Goal: Task Accomplishment & Management: Manage account settings

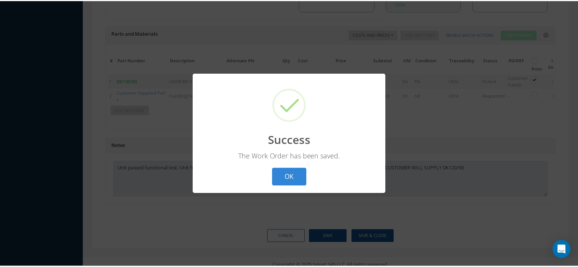
scroll to position [0, 45]
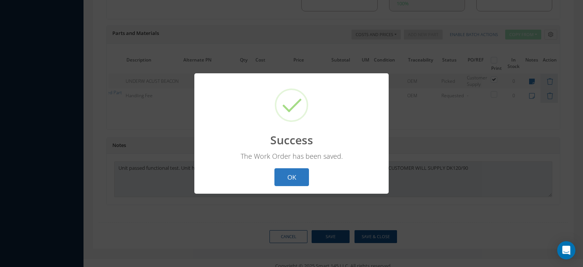
click at [284, 177] on button "OK" at bounding box center [292, 177] width 35 height 18
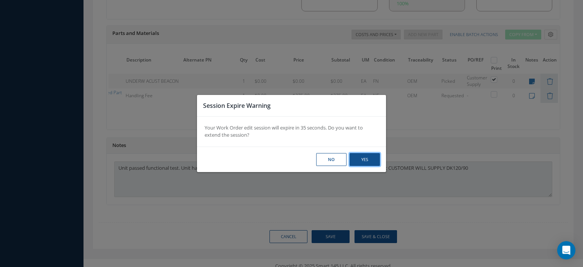
click at [358, 161] on button "Yes" at bounding box center [365, 159] width 30 height 13
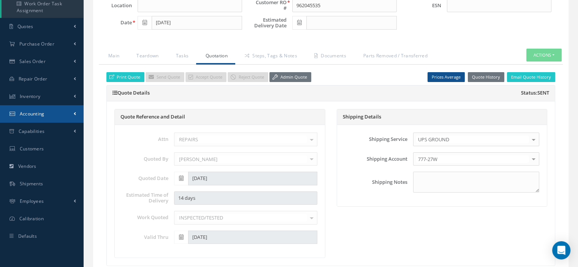
scroll to position [0, 0]
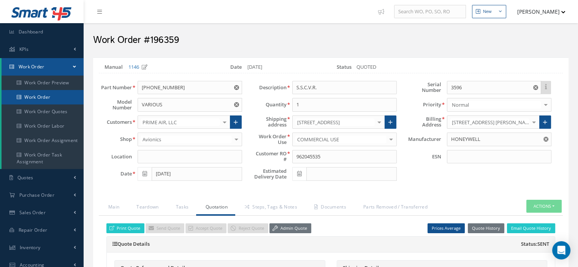
click at [47, 101] on link "Work Order" at bounding box center [43, 97] width 82 height 14
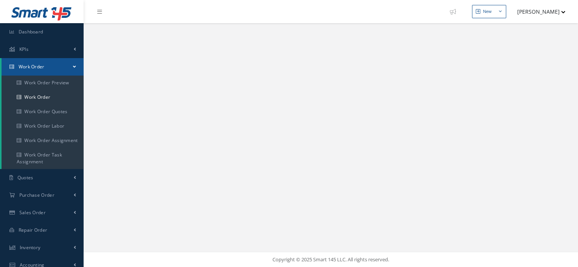
select select "25"
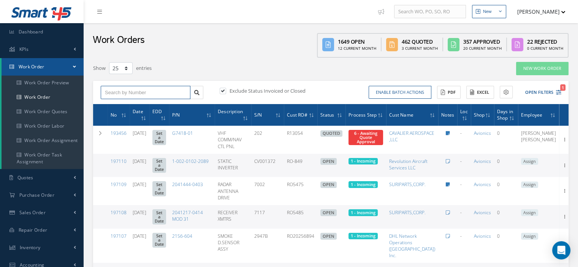
click at [107, 89] on input "text" at bounding box center [146, 93] width 90 height 14
type input "196359"
click at [196, 95] on link at bounding box center [196, 93] width 13 height 14
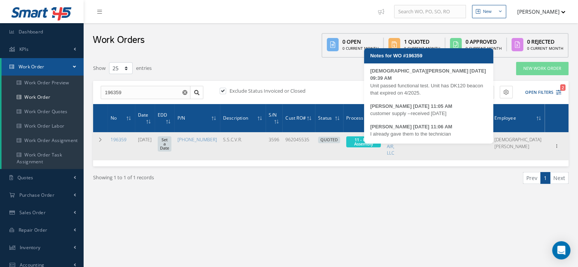
click at [416, 140] on icon at bounding box center [414, 139] width 4 height 5
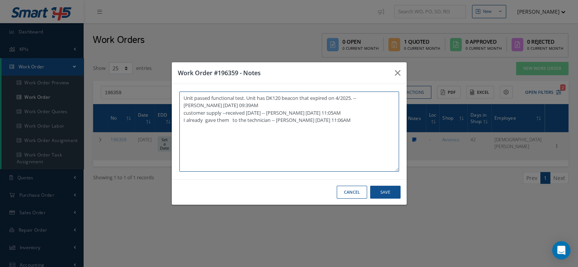
type textarea "Unit passed functional test. Unit has DK120 beacon that expired on 4/2025. -- J…"
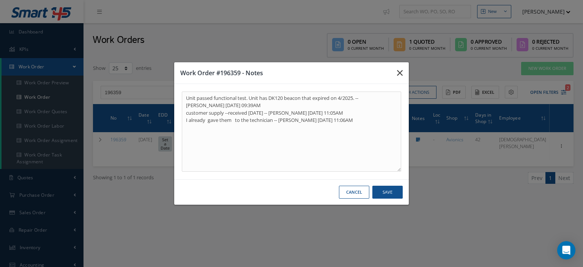
click at [397, 76] on icon "button" at bounding box center [400, 72] width 6 height 9
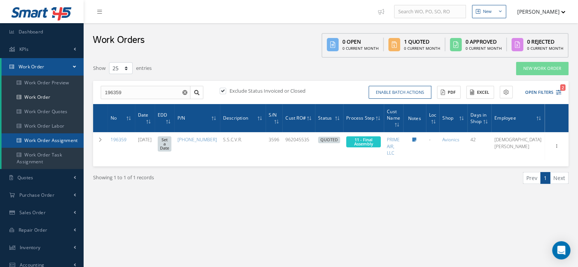
scroll to position [114, 0]
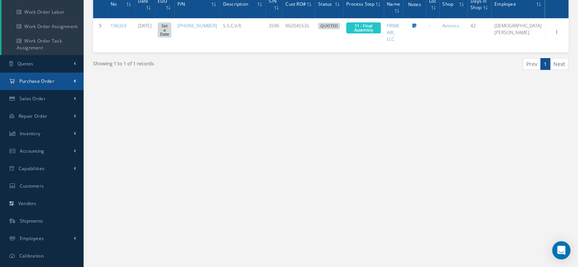
click at [44, 85] on link "Purchase Order" at bounding box center [42, 81] width 84 height 17
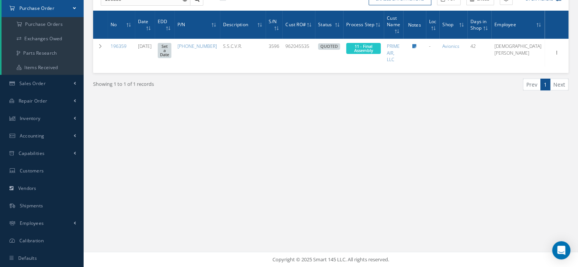
scroll to position [0, 0]
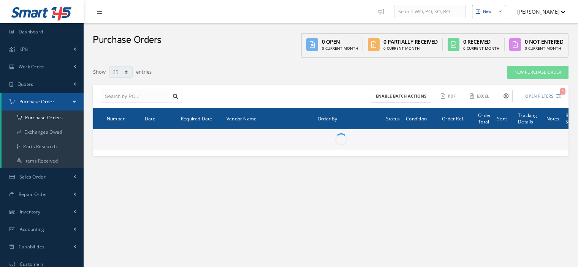
select select "25"
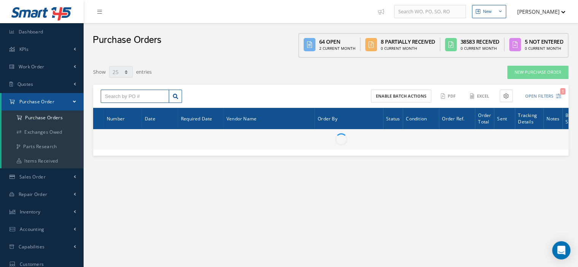
click at [116, 98] on input "text" at bounding box center [135, 97] width 68 height 14
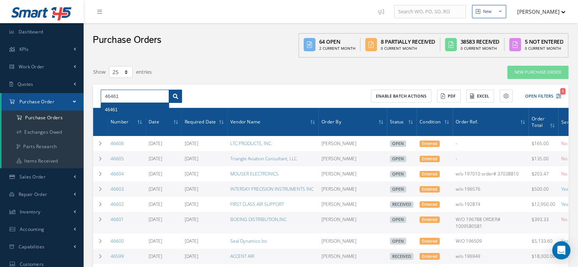
type input "46461"
click at [180, 95] on link at bounding box center [175, 97] width 13 height 14
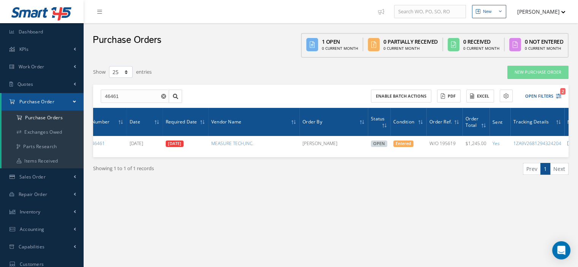
scroll to position [0, 63]
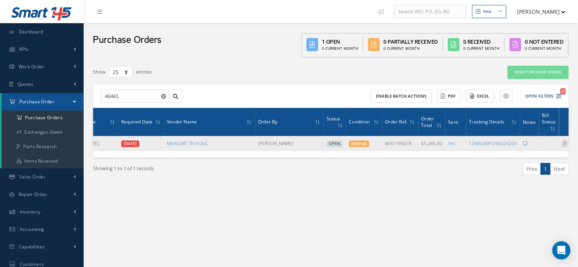
click at [562, 144] on icon at bounding box center [565, 143] width 8 height 6
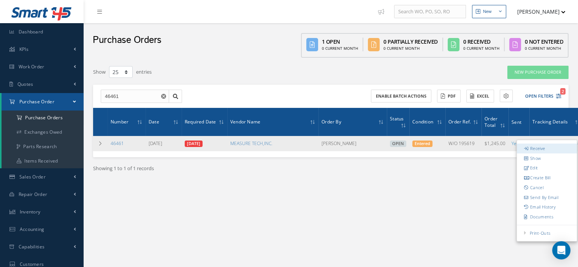
click at [539, 148] on link "Receive" at bounding box center [546, 149] width 60 height 10
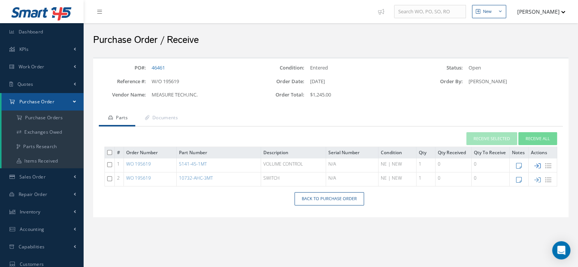
click at [536, 166] on icon at bounding box center [537, 166] width 6 height 6
type input "[DATE]"
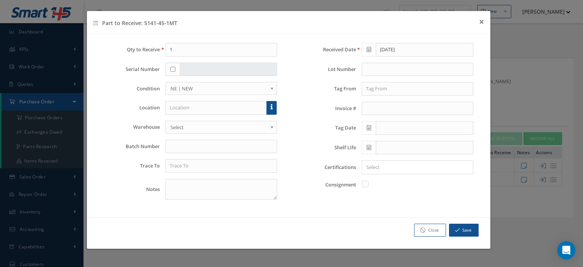
click at [277, 109] on div at bounding box center [272, 108] width 11 height 14
click at [272, 111] on link at bounding box center [272, 108] width 10 height 14
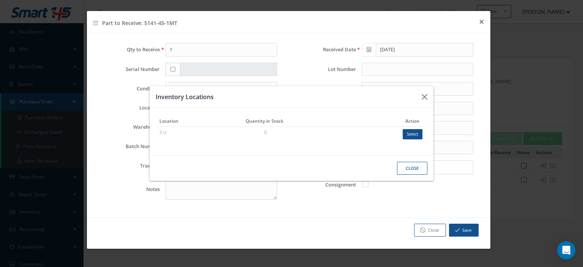
click at [409, 131] on button "Select" at bounding box center [413, 134] width 20 height 10
type input "2 U"
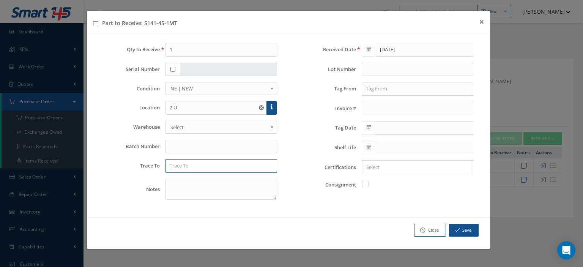
click at [234, 167] on input "text" at bounding box center [222, 166] width 112 height 14
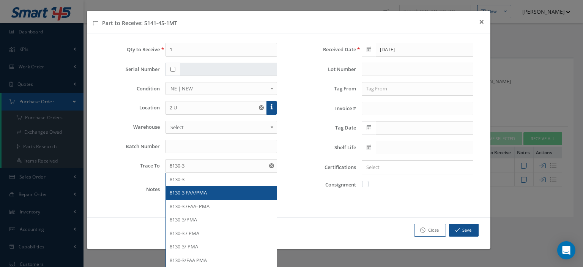
click at [217, 187] on div "8130-3 FAA/PMA" at bounding box center [221, 193] width 111 height 14
type input "8130-3 FAA/PMA"
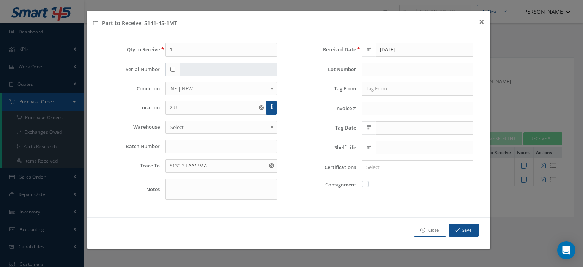
click at [368, 183] on label at bounding box center [369, 183] width 2 height 7
click at [364, 183] on input "checkbox" at bounding box center [365, 183] width 5 height 5
checkbox input "true"
click at [455, 224] on button "Save" at bounding box center [464, 230] width 30 height 13
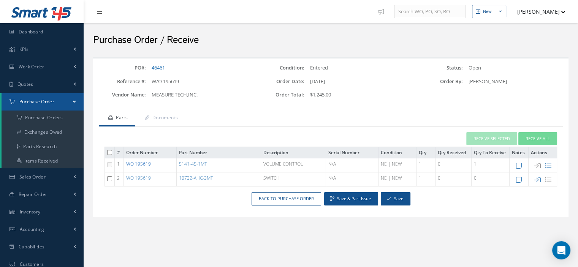
click at [148, 164] on link "WO 195619" at bounding box center [138, 164] width 25 height 6
click at [537, 178] on icon at bounding box center [537, 180] width 6 height 6
checkbox input "false"
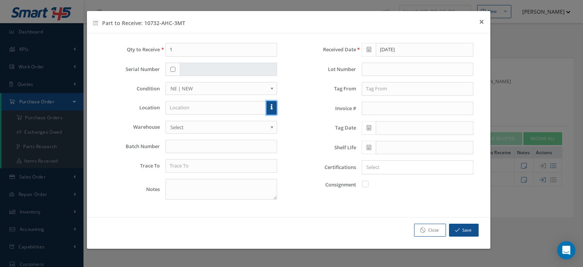
click at [273, 109] on link at bounding box center [272, 108] width 10 height 14
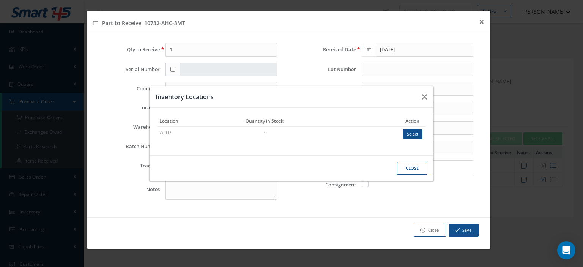
click at [415, 131] on button "Select" at bounding box center [413, 134] width 20 height 10
type input "W-1D"
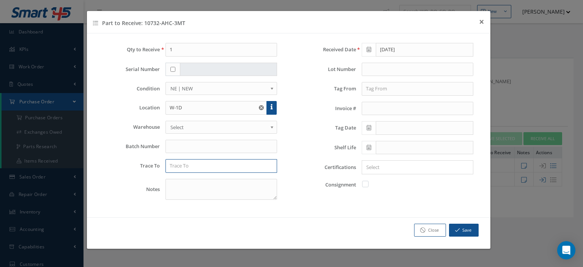
click at [230, 161] on input "text" at bounding box center [222, 166] width 112 height 14
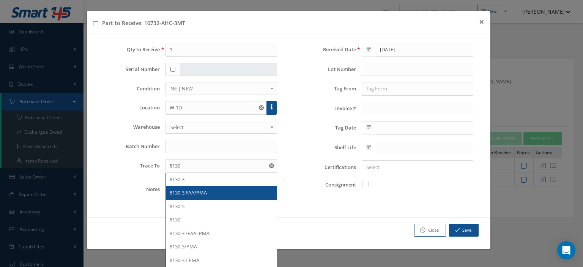
click at [212, 193] on div "8130-3 FAA/PMA" at bounding box center [221, 193] width 103 height 8
type input "8130-3 FAA/PMA"
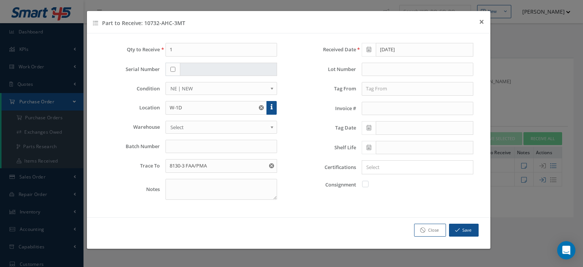
click at [368, 184] on label at bounding box center [369, 183] width 2 height 7
click at [368, 184] on input "checkbox" at bounding box center [365, 183] width 5 height 5
checkbox input "true"
click at [461, 227] on button "Save" at bounding box center [464, 230] width 30 height 13
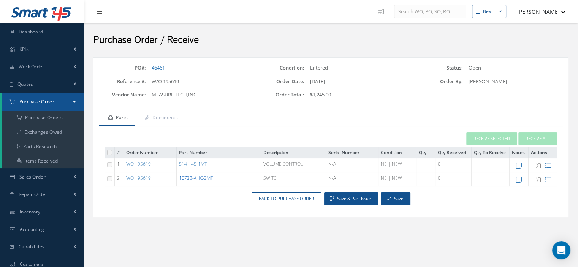
drag, startPoint x: 217, startPoint y: 177, endPoint x: 180, endPoint y: 177, distance: 37.2
click at [180, 177] on td "10732-AHC-3MT" at bounding box center [219, 179] width 84 height 14
copy link "10732-AHC-3MT"
click at [394, 202] on button "Save" at bounding box center [396, 198] width 30 height 13
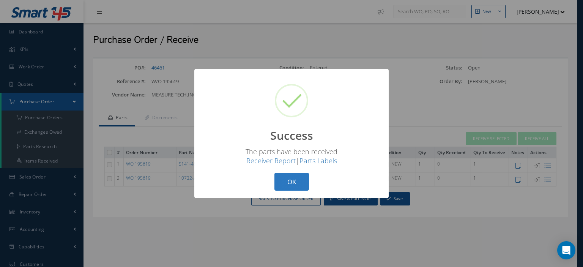
click at [285, 178] on button "OK" at bounding box center [292, 182] width 35 height 18
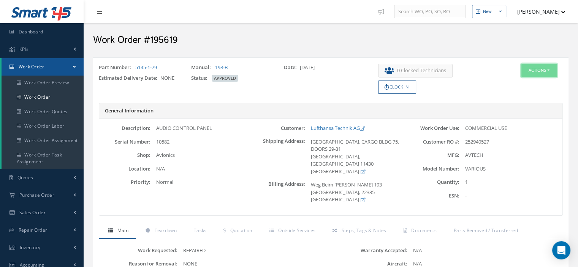
click at [548, 71] on button "Actions" at bounding box center [538, 70] width 35 height 13
click at [511, 112] on link "Part Issue" at bounding box center [526, 115] width 61 height 10
click at [552, 72] on button "Actions" at bounding box center [538, 70] width 35 height 13
click at [531, 81] on link "Edit" at bounding box center [526, 85] width 61 height 10
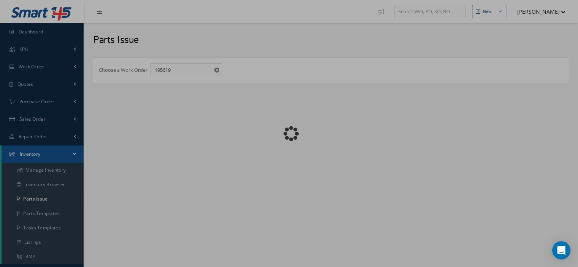
checkbox input "false"
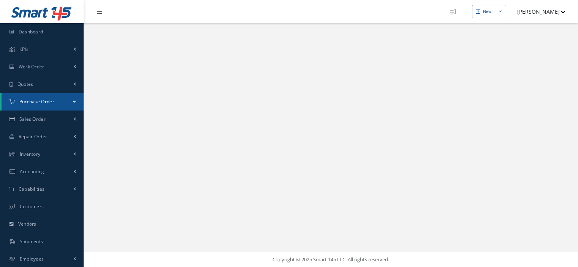
select select "25"
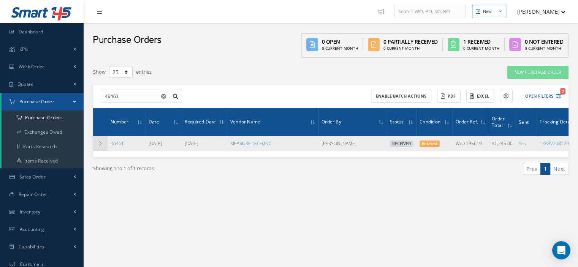
click at [97, 147] on td at bounding box center [100, 143] width 14 height 15
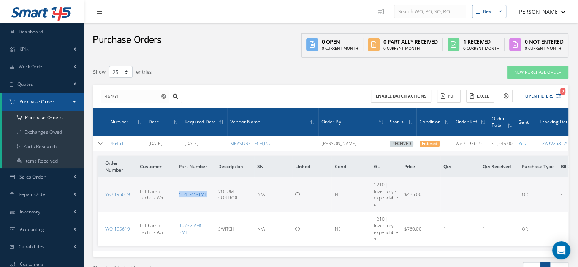
drag, startPoint x: 209, startPoint y: 195, endPoint x: 179, endPoint y: 194, distance: 30.0
click at [179, 194] on td "5141-45-1MT" at bounding box center [195, 194] width 39 height 35
copy link "5141-45-1MT"
click at [32, 211] on span "Inventory" at bounding box center [30, 211] width 21 height 6
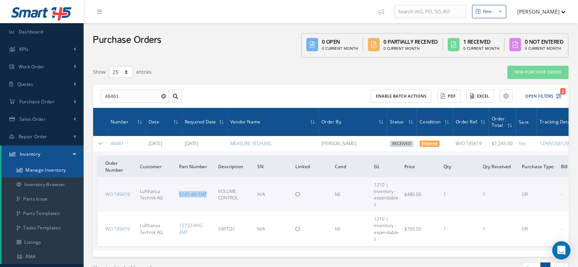
click at [49, 174] on link "Manage Inventory" at bounding box center [43, 170] width 82 height 14
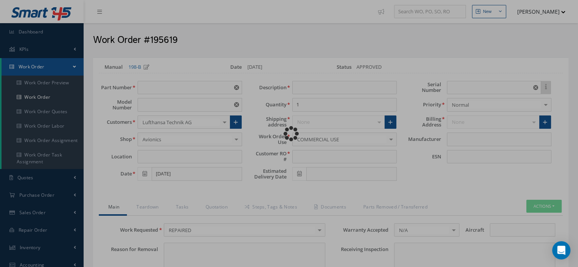
type input "5145-1-79"
type input "VARIOUS"
type input "[DATE]"
type input "AUDIO CONTROL PANEL"
type input "252940527"
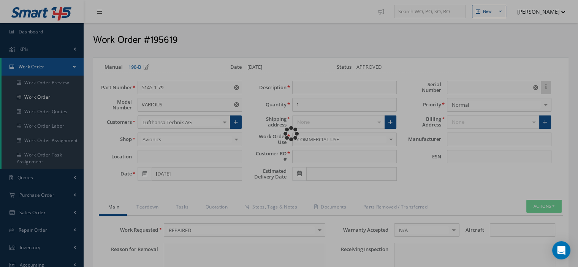
type input "10582"
type textarea "NONE"
type input "NONE"
type textarea "NONE"
type input "NONE"
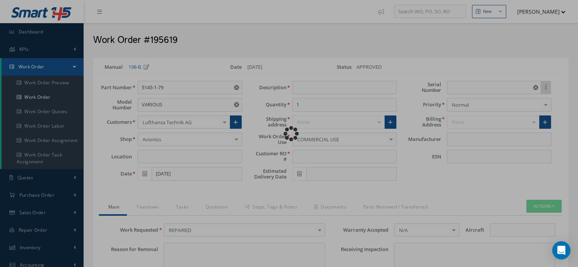
type input "N/A"
checkbox input "true"
type input "AVTECH"
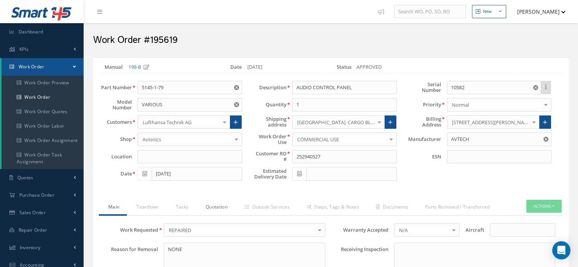
click at [218, 206] on link "Quotation" at bounding box center [215, 208] width 39 height 16
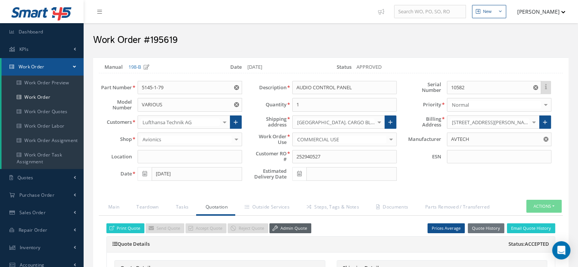
click at [287, 224] on link "Admin Quote" at bounding box center [290, 228] width 42 height 10
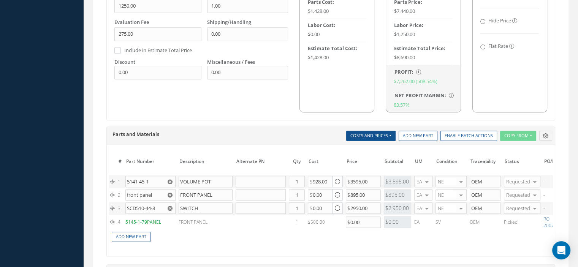
scroll to position [532, 0]
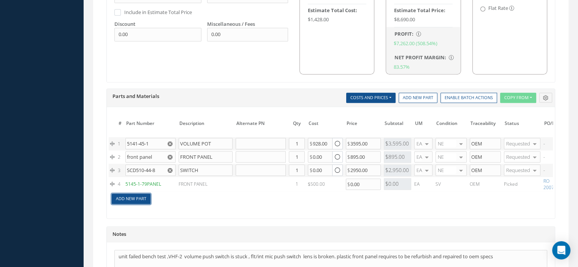
click at [134, 197] on link "Add New Part" at bounding box center [131, 199] width 39 height 10
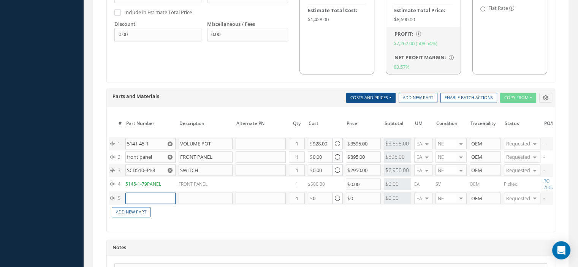
click at [135, 196] on input "text" at bounding box center [150, 198] width 50 height 11
paste input "10732-AHC-3MT"
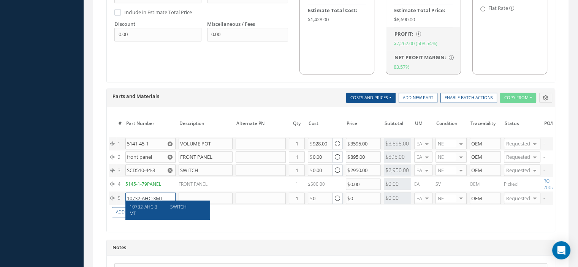
type input "10732-AHC-3MT"
click at [173, 205] on span "SWITCH" at bounding box center [178, 207] width 16 height 6
type input "SWITCH"
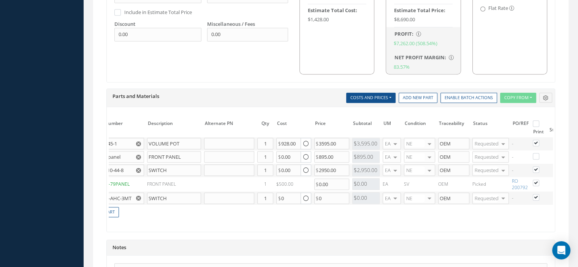
scroll to position [0, 79]
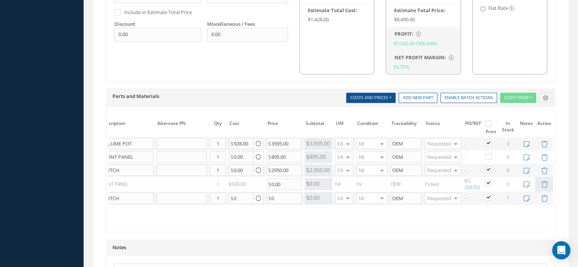
click at [491, 139] on label at bounding box center [492, 142] width 2 height 6
click at [486, 141] on input "checkbox" at bounding box center [488, 143] width 5 height 5
checkbox input "false"
click at [491, 166] on label at bounding box center [492, 169] width 2 height 6
click at [490, 168] on input "checkbox" at bounding box center [488, 170] width 5 height 5
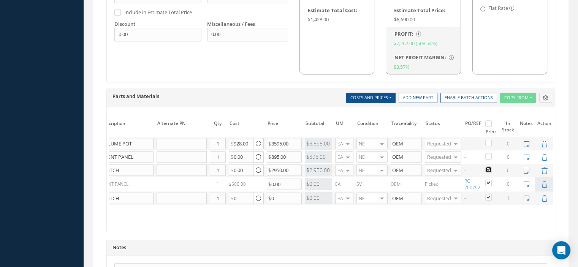
checkbox input "false"
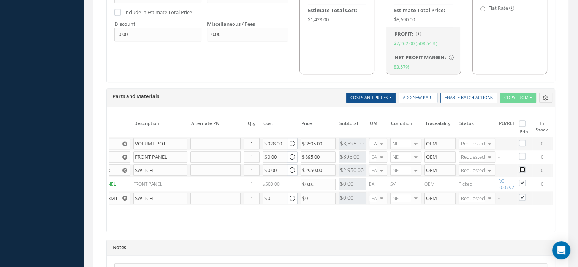
scroll to position [0, 0]
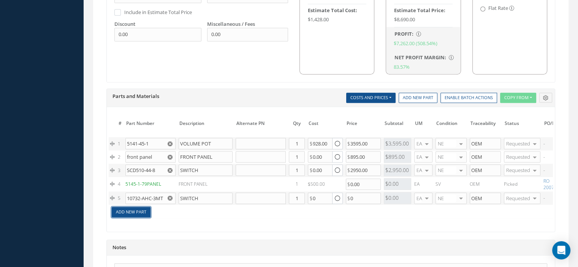
click at [140, 211] on link "Add New Part" at bounding box center [131, 212] width 39 height 10
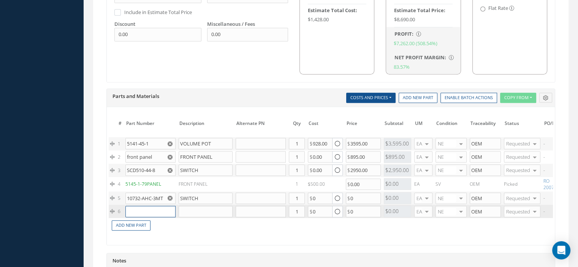
click at [136, 210] on input "text" at bounding box center [150, 211] width 50 height 11
paste input "5141-45-1MT"
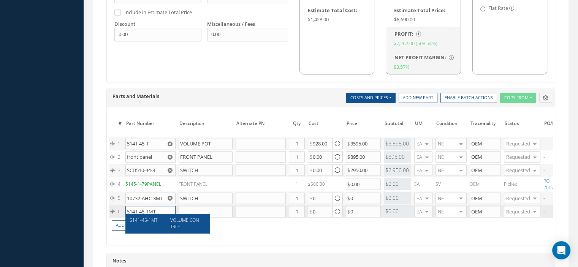
type input "5141-45-1MT"
click at [161, 222] on div "5141-45-1MT" at bounding box center [146, 223] width 35 height 13
type input "VOLUME CONTROL"
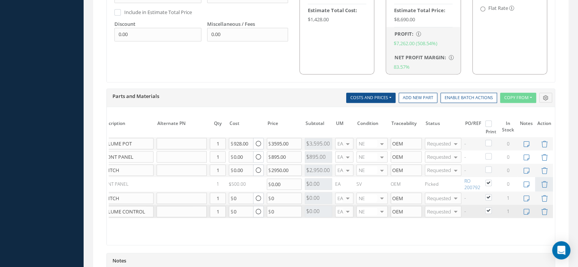
scroll to position [655, 0]
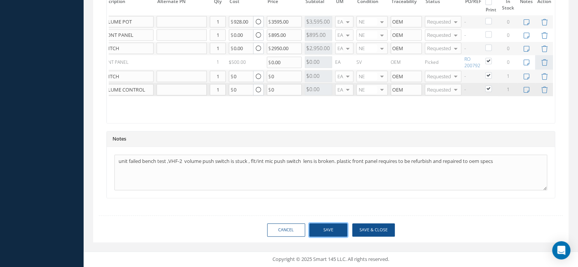
click at [323, 234] on button "Save" at bounding box center [328, 229] width 38 height 13
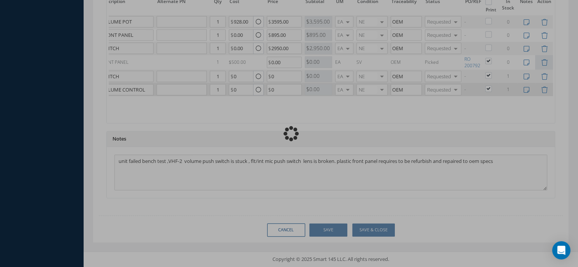
checkbox input "false"
checkbox input "true"
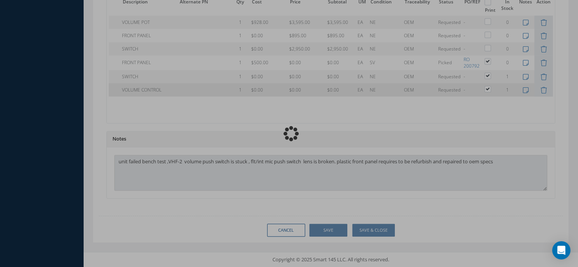
scroll to position [0, 49]
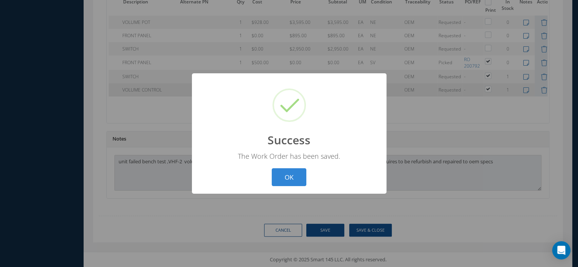
type input "AVTECH"
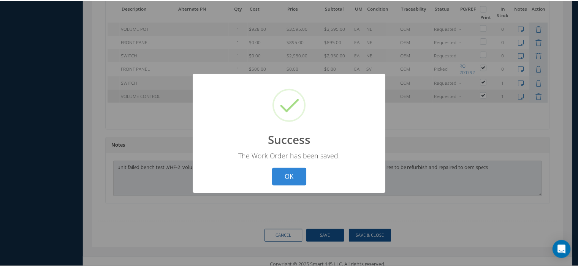
scroll to position [0, 43]
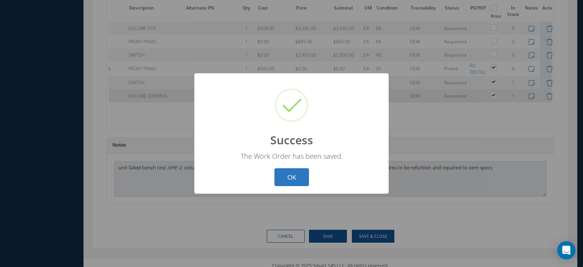
click at [292, 182] on button "OK" at bounding box center [292, 177] width 35 height 18
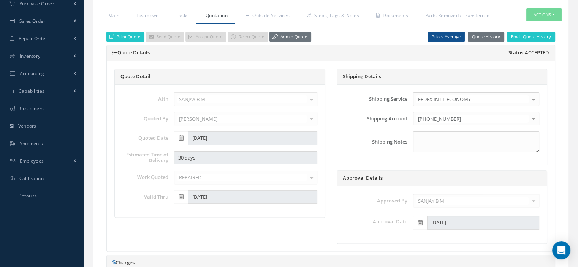
scroll to position [153, 0]
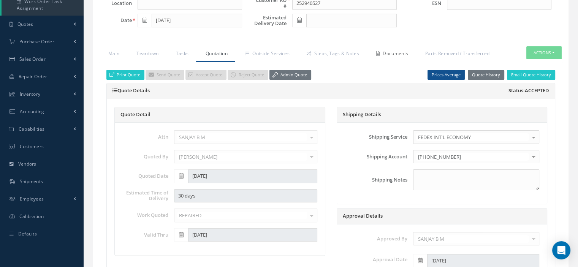
click at [379, 54] on icon at bounding box center [377, 53] width 3 height 5
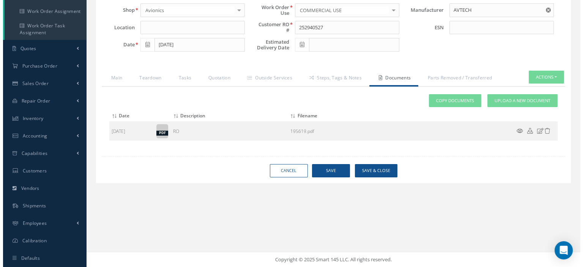
scroll to position [129, 0]
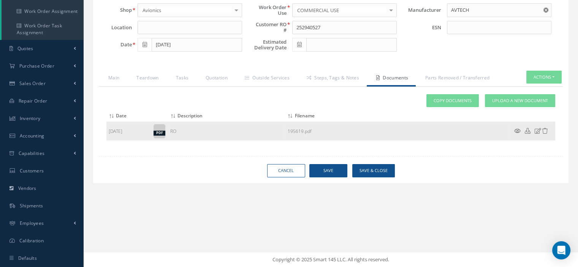
click at [514, 129] on icon at bounding box center [517, 131] width 6 height 6
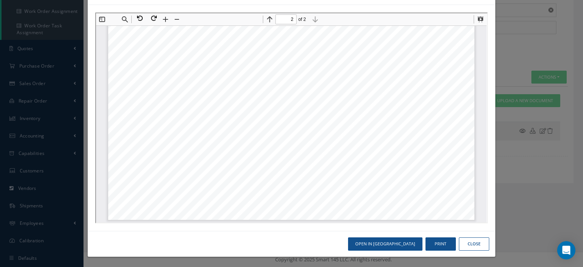
scroll to position [572, 0]
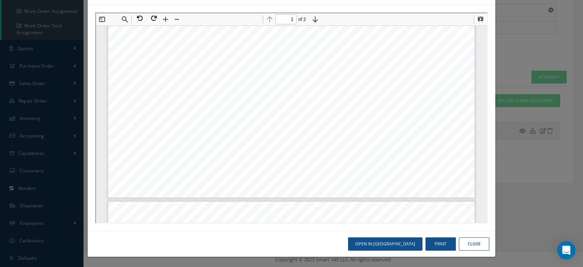
type input "2"
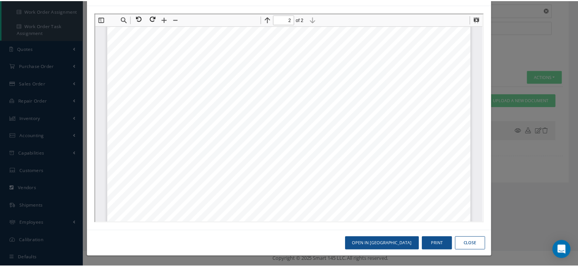
scroll to position [761, 0]
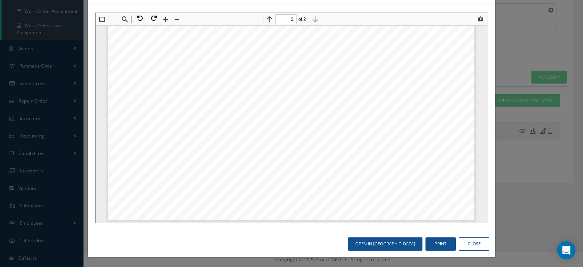
click at [475, 248] on button "Close" at bounding box center [474, 243] width 30 height 13
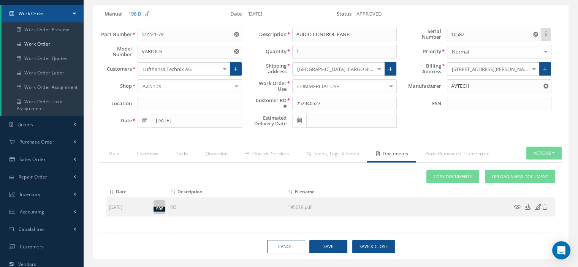
scroll to position [0, 0]
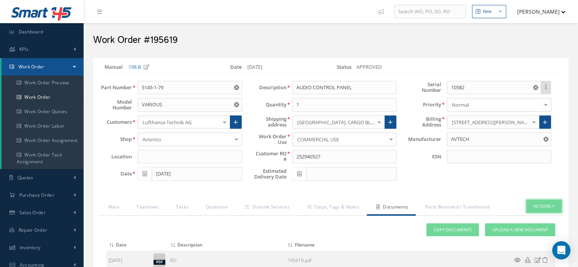
click at [551, 203] on button "Actions" at bounding box center [543, 206] width 35 height 13
click at [336, 224] on div "Attach File(s) Click inside this area or drag and drop to select file to upload…" at bounding box center [330, 246] width 448 height 47
click at [205, 206] on link "Quotation" at bounding box center [215, 208] width 39 height 16
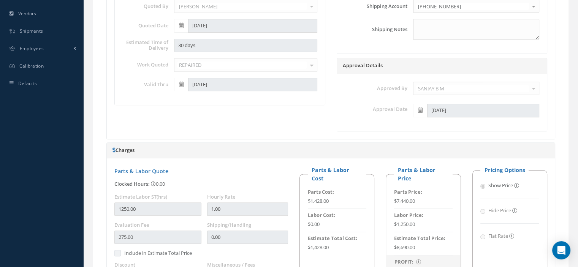
scroll to position [190, 0]
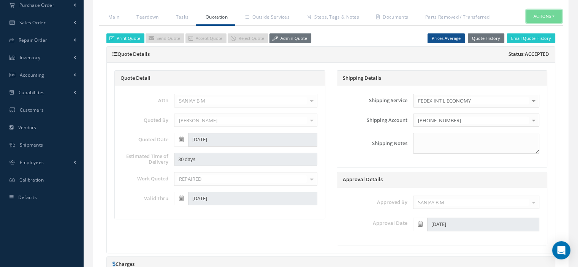
click at [554, 15] on button "Actions" at bounding box center [543, 16] width 35 height 13
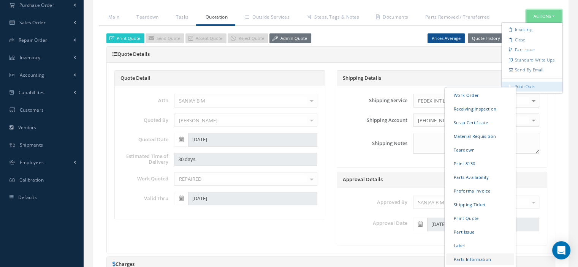
scroll to position [304, 0]
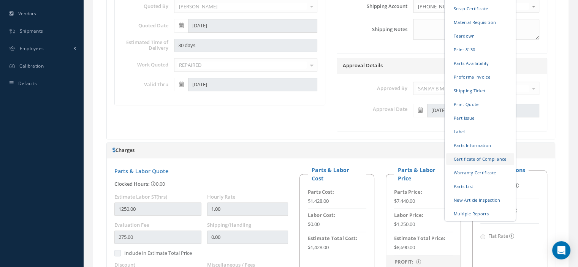
click at [471, 159] on link "Certificate of Compliance" at bounding box center [480, 159] width 68 height 12
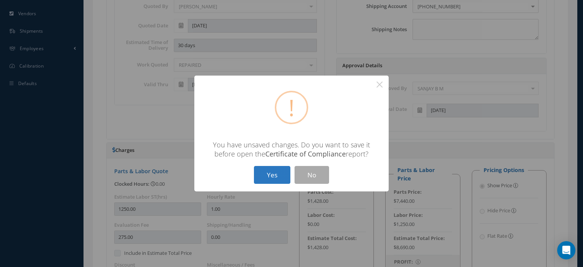
click at [271, 179] on button "Yes" at bounding box center [272, 175] width 36 height 18
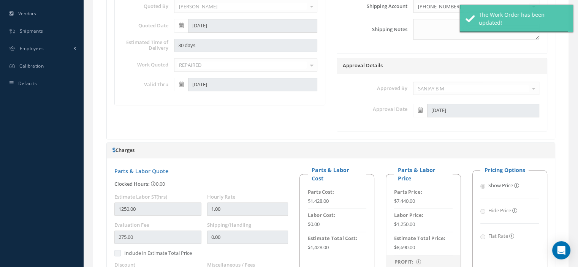
type input "AVTECH"
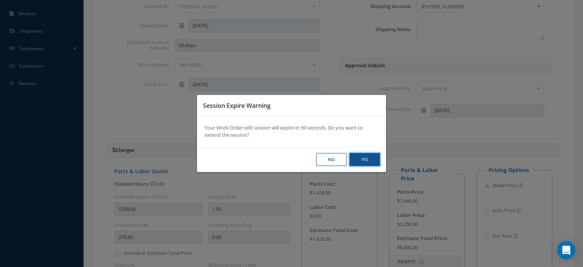
click at [358, 159] on button "Yes" at bounding box center [365, 159] width 30 height 13
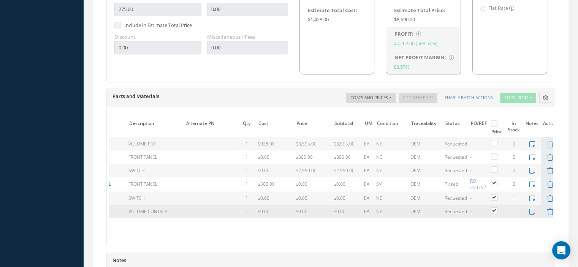
scroll to position [655, 0]
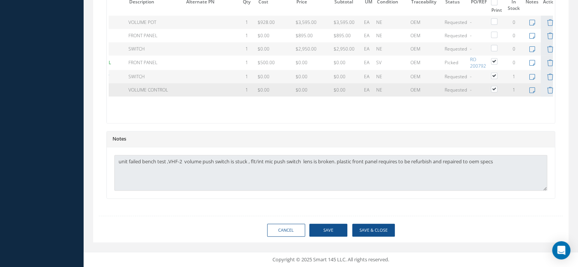
click at [497, 72] on label at bounding box center [498, 75] width 2 height 6
click at [492, 74] on input "checkbox" at bounding box center [494, 76] width 5 height 5
checkbox input "false"
click at [493, 83] on td at bounding box center [496, 89] width 15 height 13
click at [497, 86] on label at bounding box center [498, 88] width 2 height 6
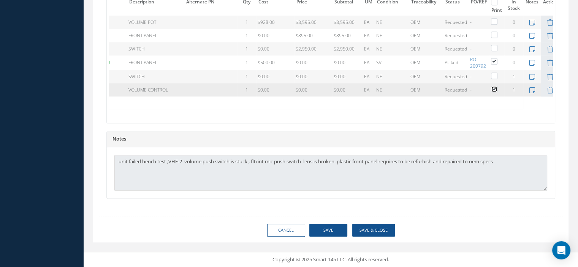
click at [492, 87] on input "checkbox" at bounding box center [494, 89] width 5 height 5
checkbox input "false"
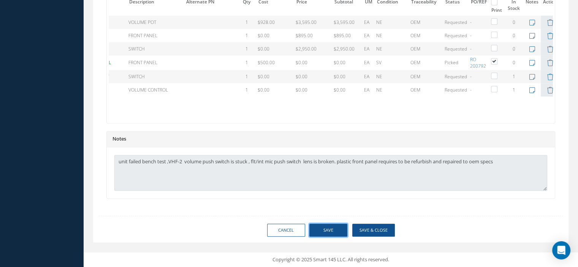
click at [335, 232] on button "Save" at bounding box center [328, 230] width 38 height 13
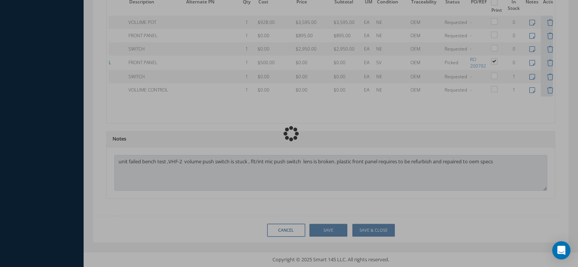
checkbox input "false"
type input "AVTECH"
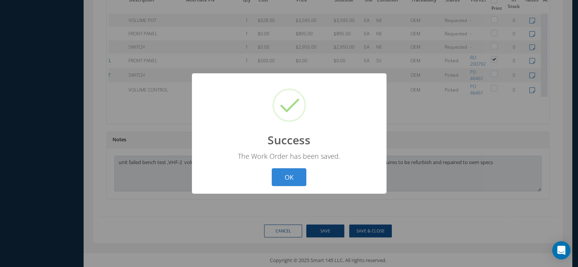
scroll to position [649, 0]
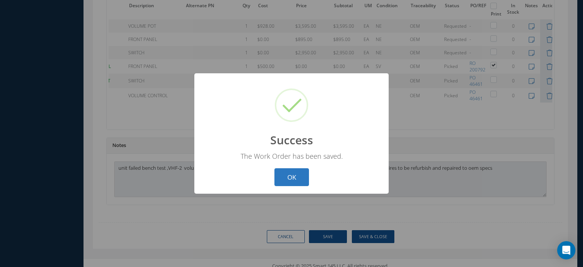
click at [301, 180] on button "OK" at bounding box center [292, 177] width 35 height 18
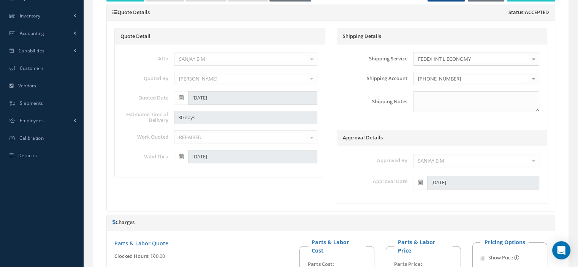
scroll to position [194, 0]
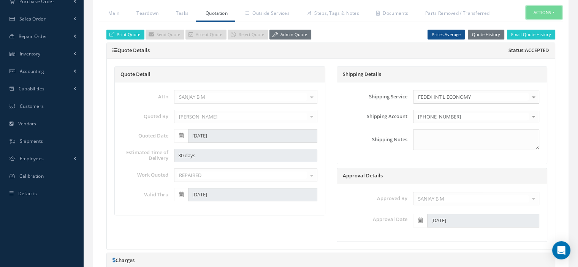
click at [556, 7] on button "Actions" at bounding box center [543, 12] width 35 height 13
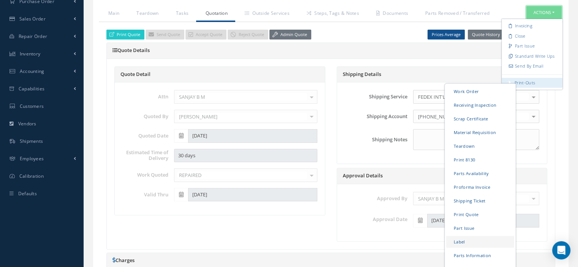
scroll to position [232, 0]
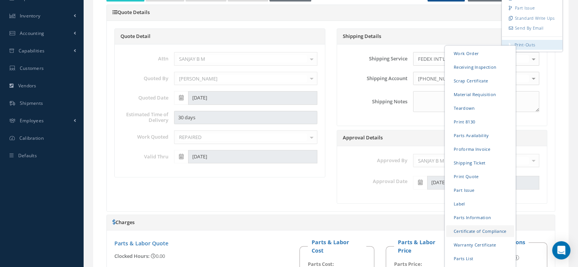
click at [470, 231] on link "Certificate of Compliance" at bounding box center [480, 231] width 68 height 12
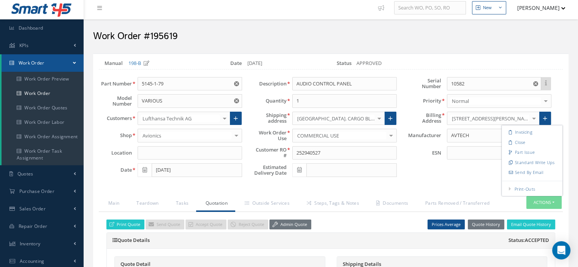
scroll to position [0, 0]
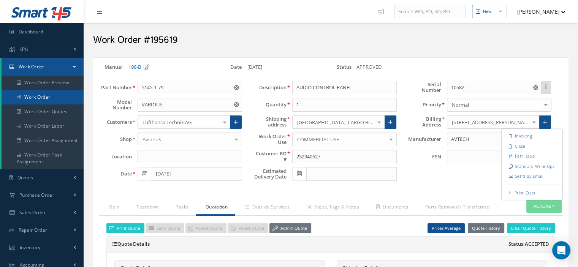
click at [49, 101] on link "Work Order" at bounding box center [43, 97] width 82 height 14
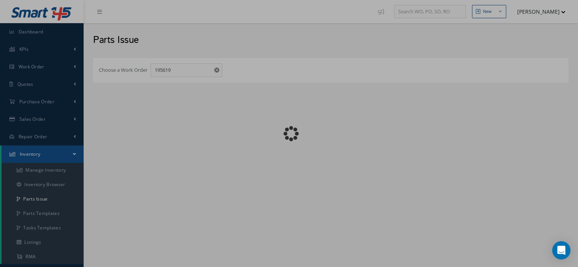
checkbox input "false"
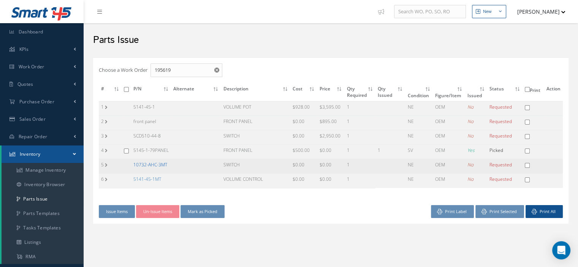
click at [159, 164] on link "10732-AHC-3MT" at bounding box center [150, 164] width 34 height 6
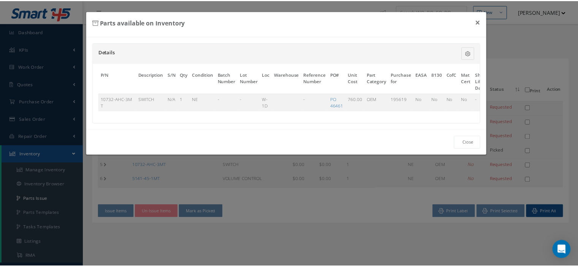
scroll to position [0, 49]
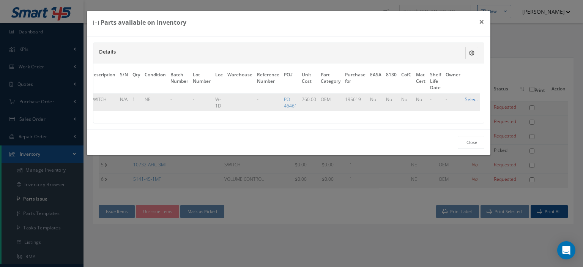
click at [468, 100] on link "Select" at bounding box center [471, 99] width 13 height 6
checkbox input "true"
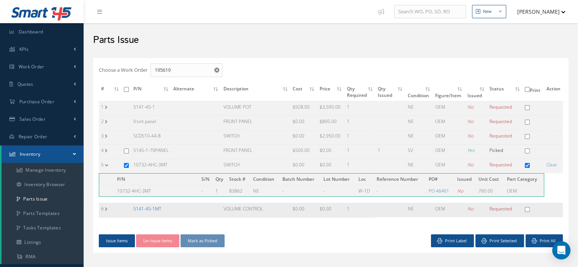
click at [149, 207] on link "5141-45-1MT" at bounding box center [147, 208] width 28 height 6
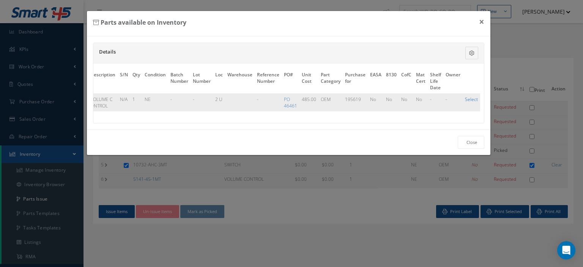
click at [468, 99] on link "Select" at bounding box center [471, 99] width 13 height 6
checkbox input "true"
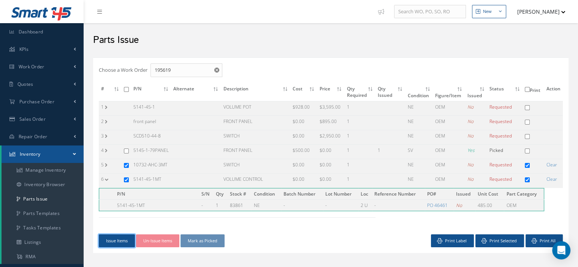
click at [116, 237] on button "Issue Items" at bounding box center [117, 240] width 36 height 13
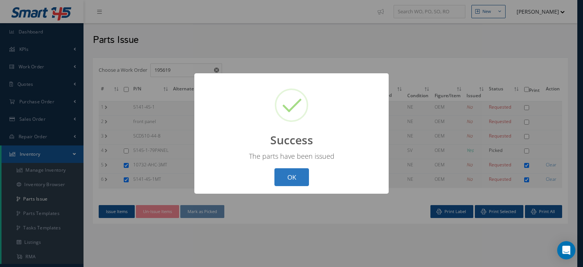
click at [275, 177] on button "OK" at bounding box center [292, 177] width 35 height 18
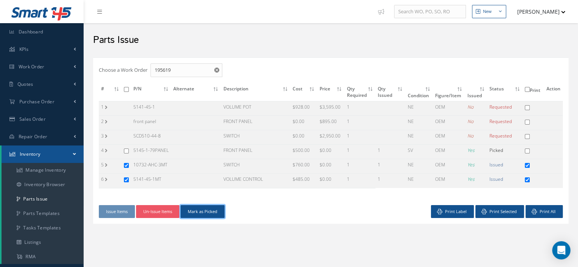
click at [213, 210] on button "Mark as Picked" at bounding box center [202, 211] width 44 height 13
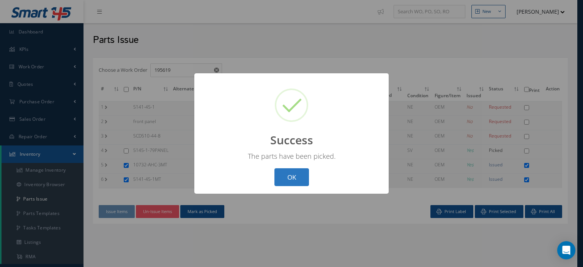
click at [293, 177] on button "OK" at bounding box center [292, 177] width 35 height 18
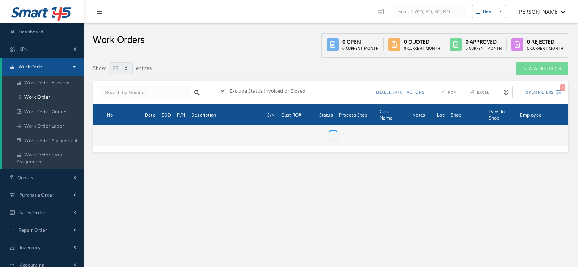
select select "25"
click at [118, 93] on input "text" at bounding box center [146, 93] width 90 height 14
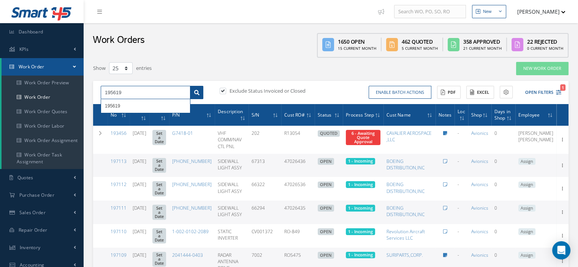
type input "195619"
click at [196, 95] on link at bounding box center [196, 93] width 13 height 14
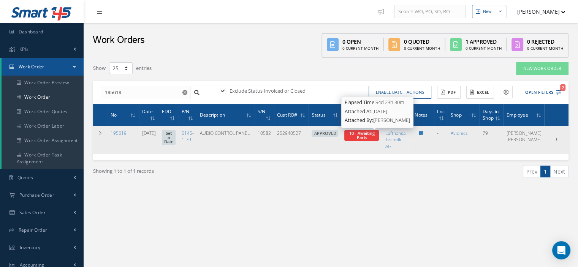
click at [374, 137] on span "10 - Awaiting Parts" at bounding box center [361, 135] width 25 height 10
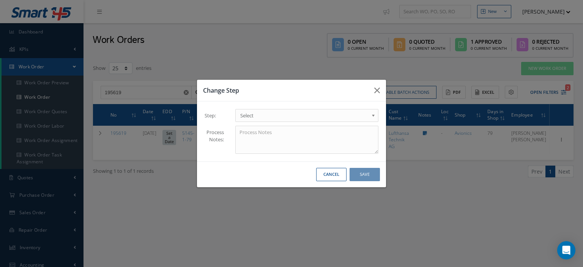
click at [351, 118] on span "Select" at bounding box center [304, 115] width 128 height 9
click at [362, 178] on button "Save" at bounding box center [365, 174] width 30 height 13
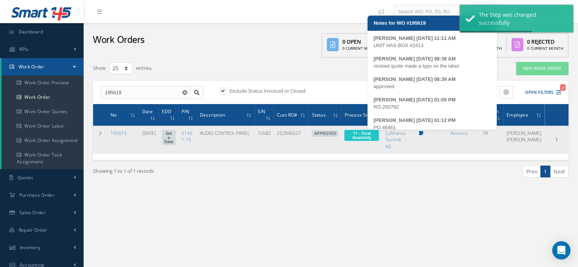
click at [423, 134] on icon at bounding box center [421, 133] width 4 height 5
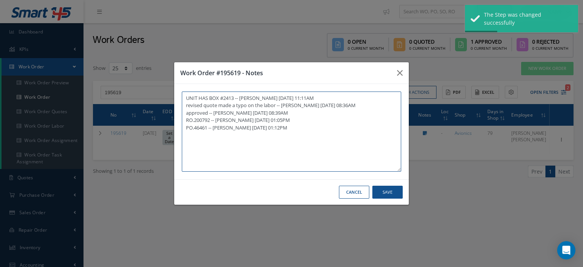
paste textarea "I already gave them to the technician"
type textarea "UNIT HAS BOX #2413 -- Frankie Flores 07/14/2025 11:11AM revised quote made a ty…"
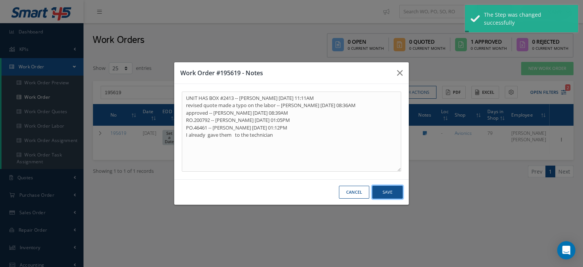
click at [389, 193] on button "Save" at bounding box center [388, 192] width 30 height 13
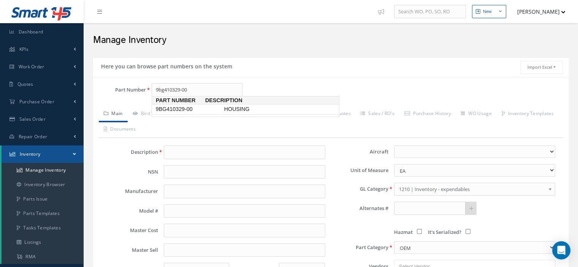
click at [162, 106] on span "9BG410329-00" at bounding box center [188, 109] width 68 height 8
type input "9BG410329-00"
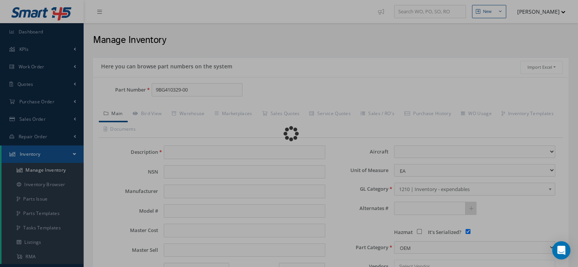
type input "HOUSING"
type input "[PERSON_NAME] Sensor Systems"
type input "N/A"
type input "0.00"
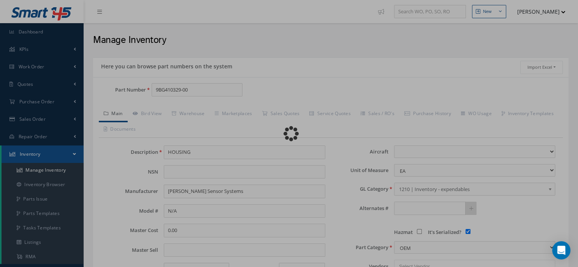
select select
checkbox input "true"
type textarea "for p/n 2la455010-00 -- [PERSON_NAME] [DATE] 12:31PM"
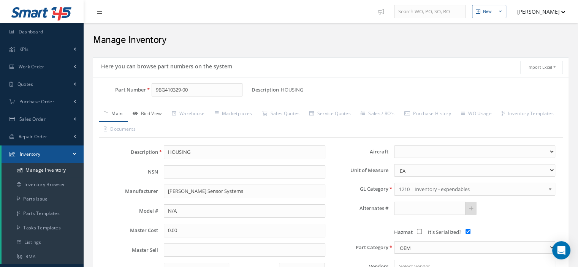
type input "9BG410329-00"
click at [159, 111] on link "Bird View" at bounding box center [147, 114] width 39 height 16
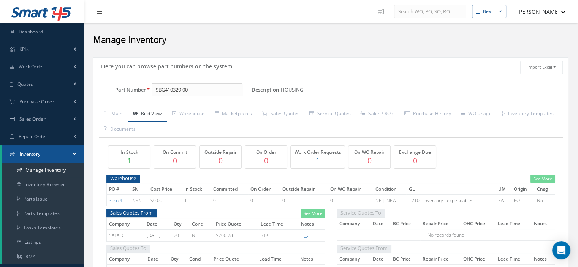
click at [136, 159] on p "1" at bounding box center [129, 160] width 38 height 11
click at [186, 112] on link "Warehouse" at bounding box center [188, 114] width 43 height 16
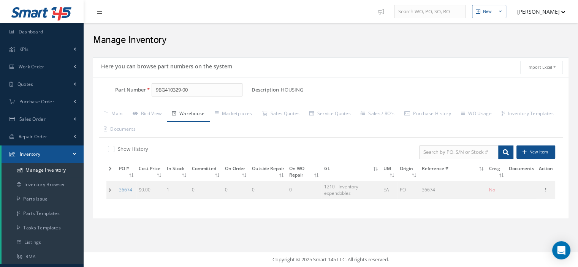
click at [114, 190] on td at bounding box center [111, 190] width 10 height 18
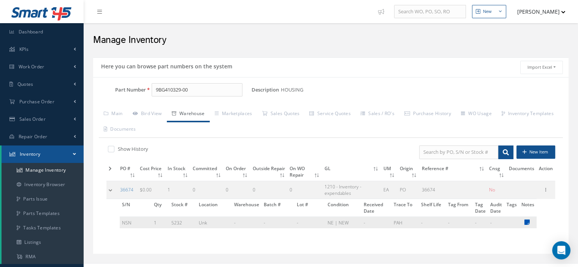
click at [526, 220] on icon at bounding box center [526, 222] width 5 height 6
type textarea "CUSTOMER SUPPLY"
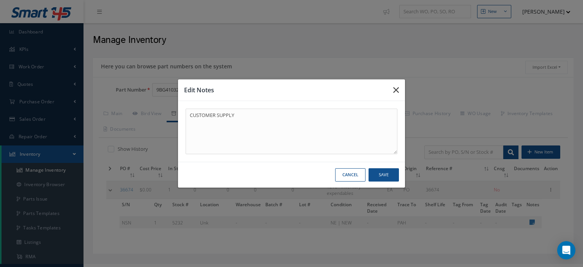
click at [395, 92] on icon "button" at bounding box center [396, 89] width 6 height 9
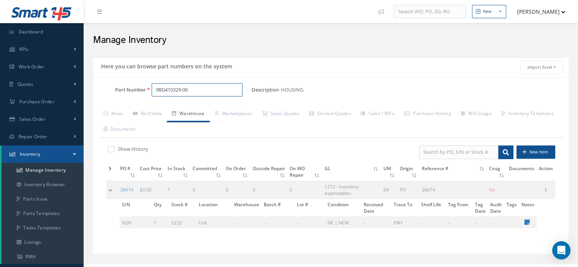
drag, startPoint x: 199, startPoint y: 93, endPoint x: 156, endPoint y: 97, distance: 43.0
click at [156, 97] on div "Part Number 9BG410329-00" at bounding box center [172, 93] width 158 height 20
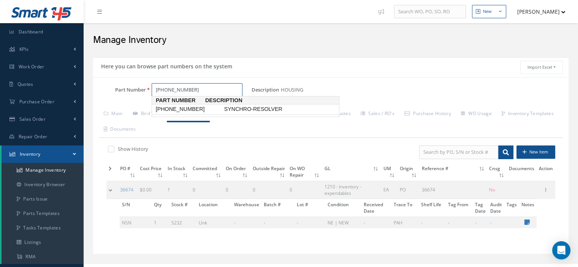
click at [169, 108] on span "[PHONE_NUMBER]" at bounding box center [188, 109] width 68 height 8
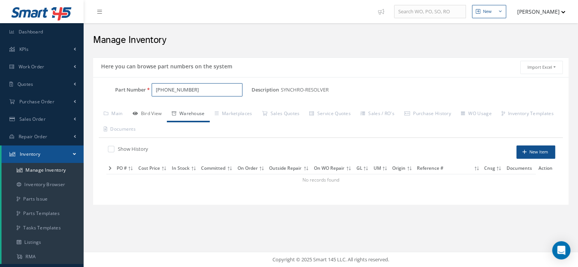
type input "[PHONE_NUMBER]"
click at [161, 114] on link "Bird View" at bounding box center [147, 114] width 39 height 16
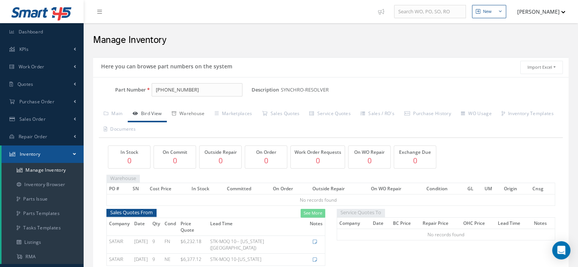
click at [195, 114] on link "Warehouse" at bounding box center [188, 114] width 43 height 16
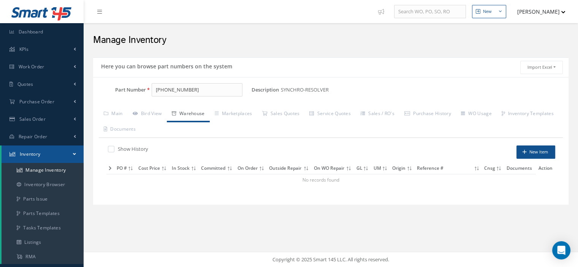
click at [114, 150] on label at bounding box center [115, 148] width 2 height 7
click at [112, 150] on input "checkbox" at bounding box center [110, 149] width 5 height 5
checkbox input "true"
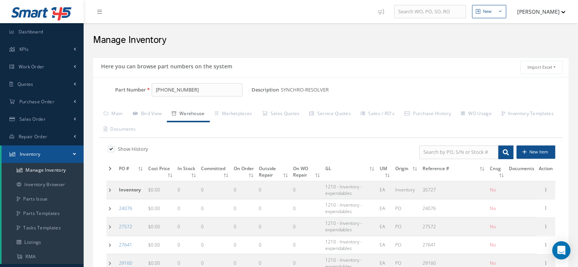
click at [112, 209] on td at bounding box center [111, 208] width 10 height 18
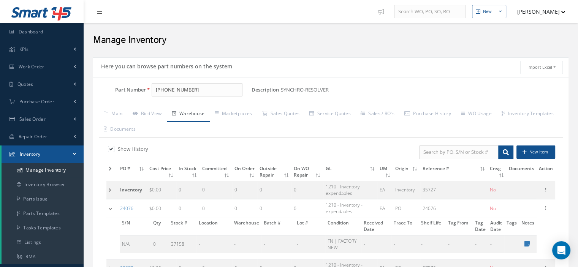
scroll to position [76, 0]
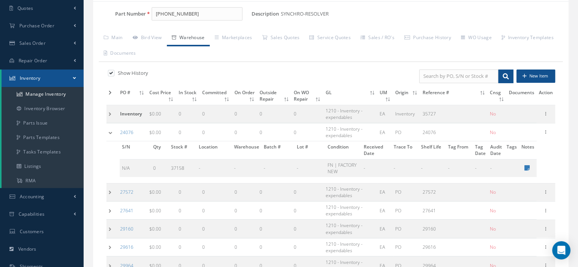
click at [114, 191] on td at bounding box center [111, 192] width 11 height 18
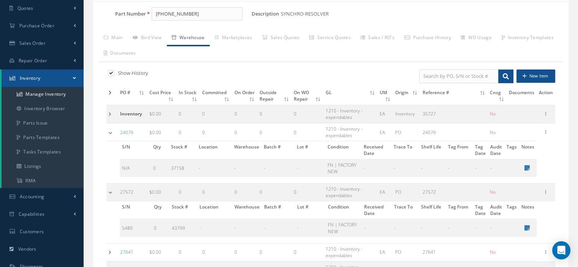
scroll to position [114, 0]
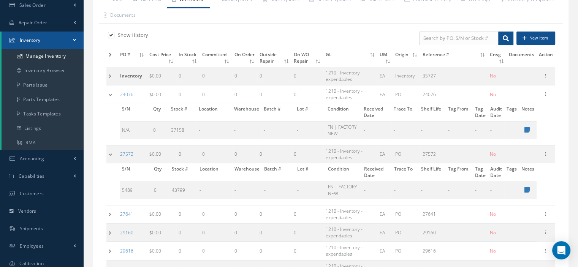
click at [111, 209] on td at bounding box center [111, 214] width 11 height 18
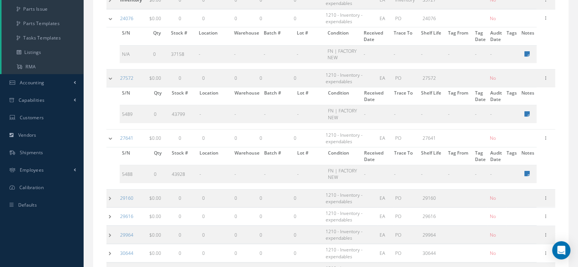
scroll to position [228, 0]
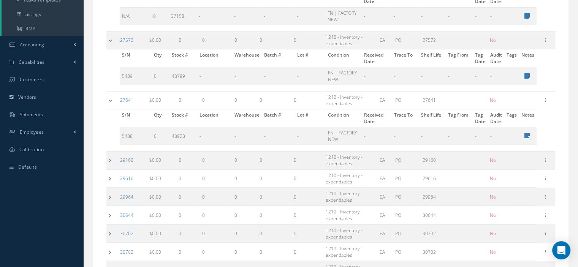
click at [110, 161] on td at bounding box center [111, 160] width 11 height 18
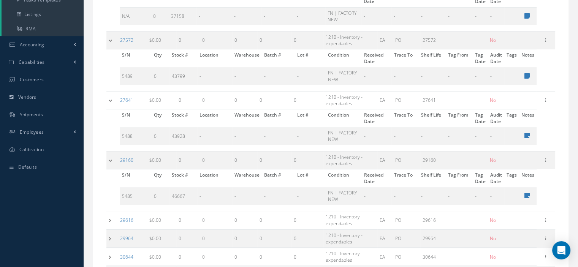
scroll to position [266, 0]
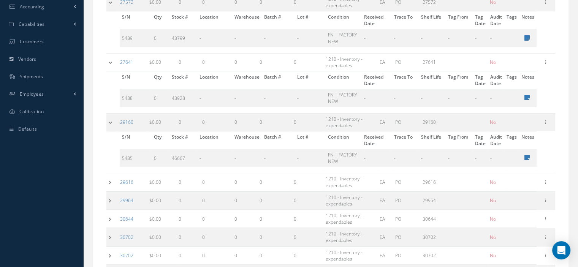
click at [109, 182] on td at bounding box center [111, 182] width 11 height 18
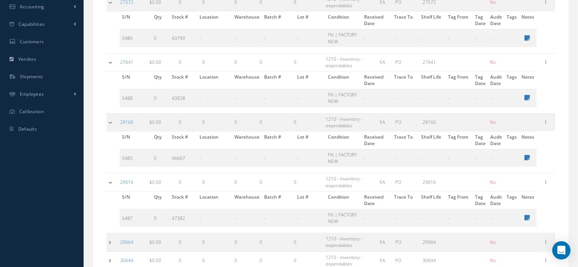
scroll to position [342, 0]
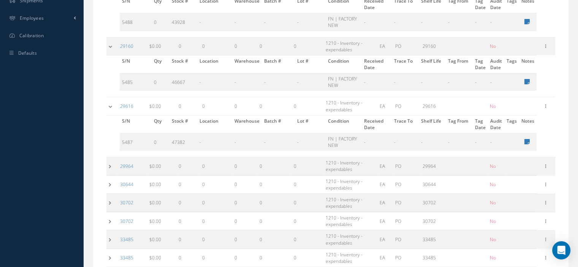
click at [110, 164] on td at bounding box center [111, 166] width 11 height 18
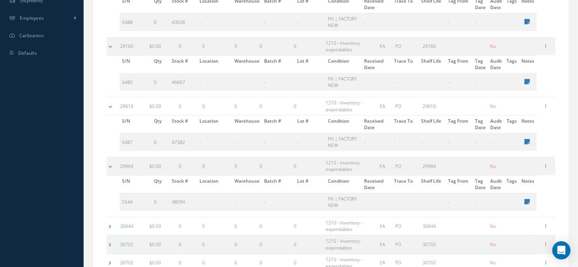
scroll to position [418, 0]
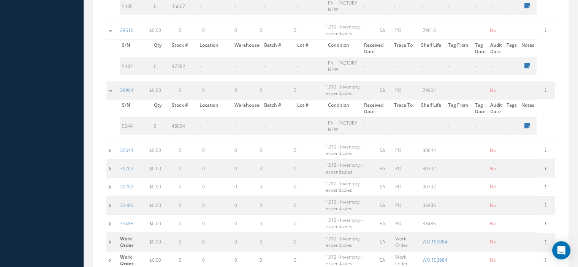
click at [109, 150] on td at bounding box center [111, 150] width 11 height 18
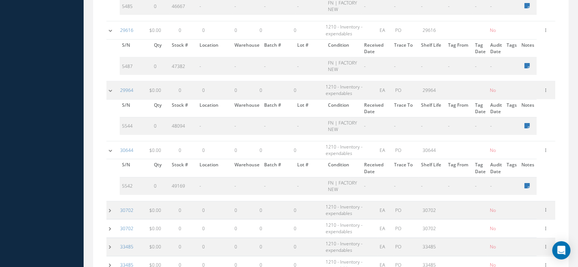
scroll to position [494, 0]
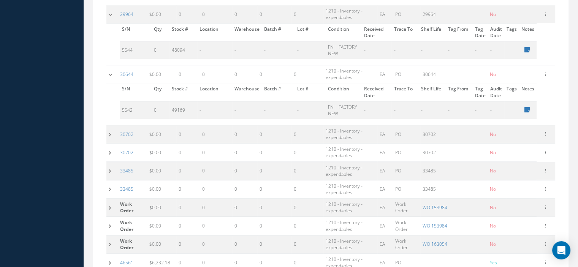
click at [110, 131] on td at bounding box center [111, 134] width 11 height 18
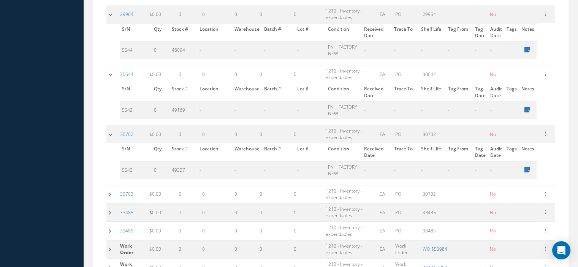
click at [108, 187] on td at bounding box center [111, 194] width 11 height 18
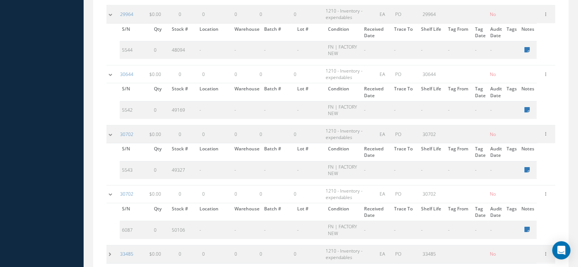
scroll to position [570, 0]
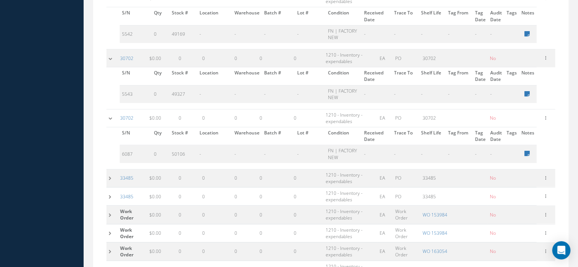
click at [109, 170] on td at bounding box center [111, 178] width 11 height 18
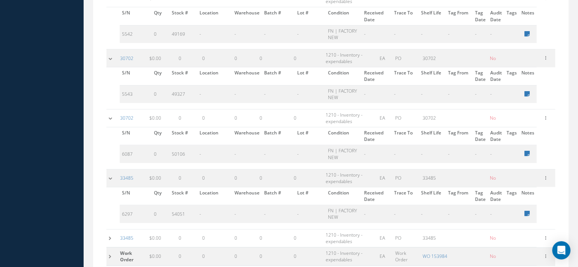
scroll to position [646, 0]
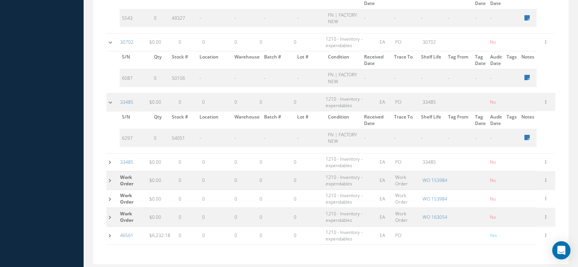
click at [108, 160] on td at bounding box center [111, 162] width 11 height 18
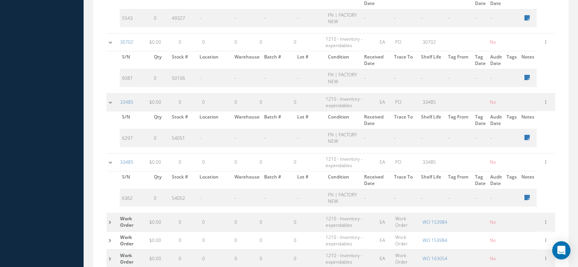
scroll to position [705, 0]
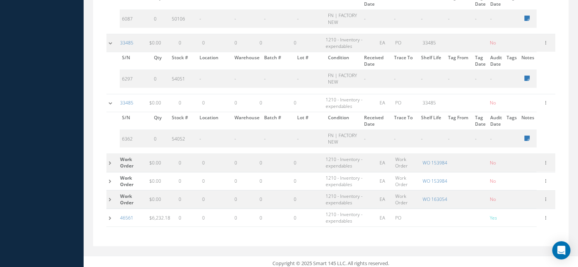
click at [108, 160] on td at bounding box center [111, 163] width 11 height 18
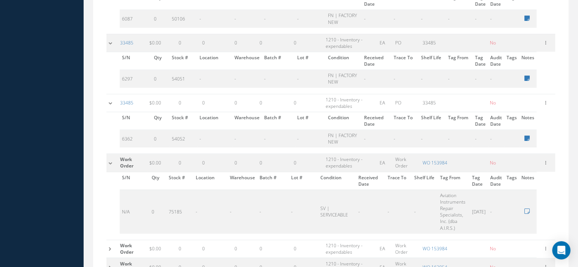
scroll to position [772, 0]
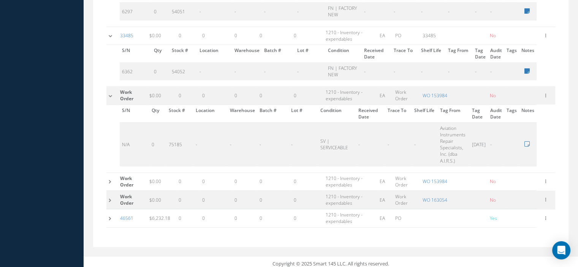
click at [110, 174] on td at bounding box center [111, 181] width 11 height 18
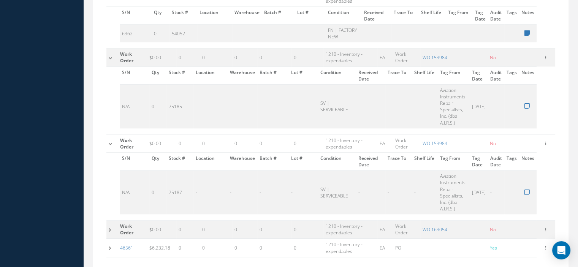
scroll to position [840, 0]
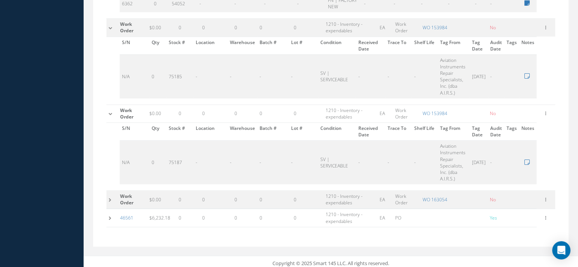
click at [108, 196] on td at bounding box center [111, 200] width 11 height 18
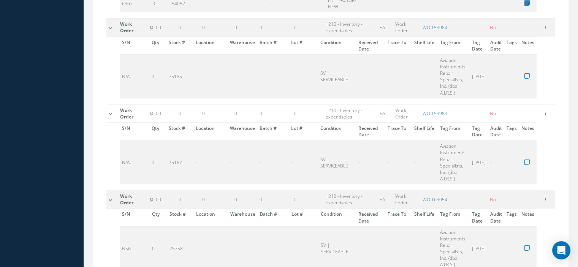
scroll to position [907, 0]
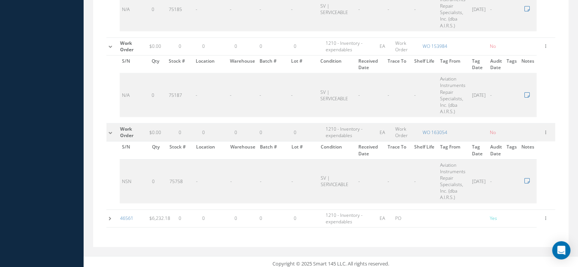
click at [112, 213] on td at bounding box center [111, 218] width 11 height 18
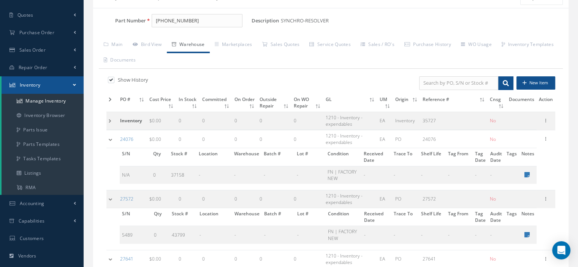
scroll to position [31, 0]
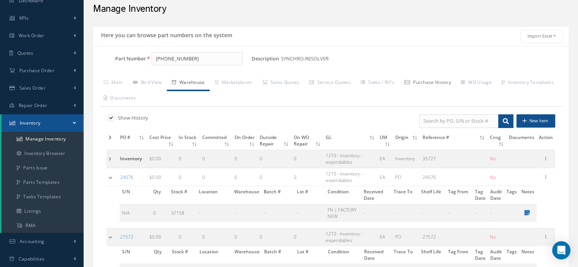
click at [446, 81] on link "Purchase History" at bounding box center [427, 83] width 57 height 16
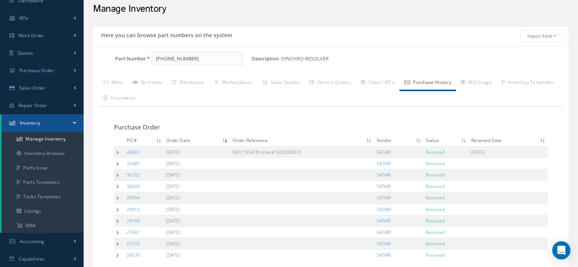
scroll to position [137, 0]
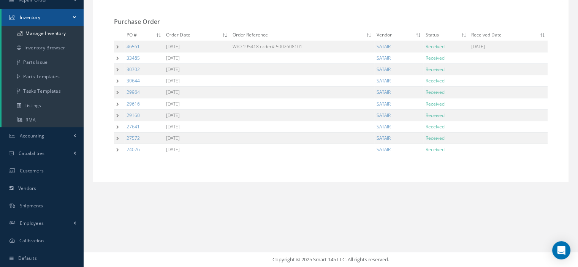
click at [119, 58] on td at bounding box center [119, 57] width 10 height 11
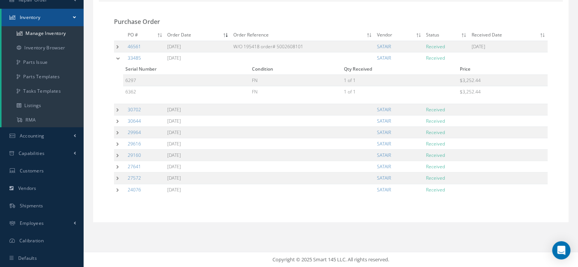
click at [120, 60] on td at bounding box center [119, 57] width 11 height 11
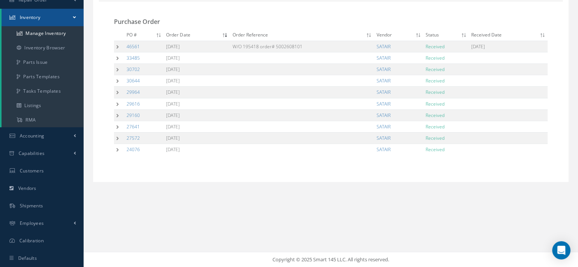
scroll to position [0, 0]
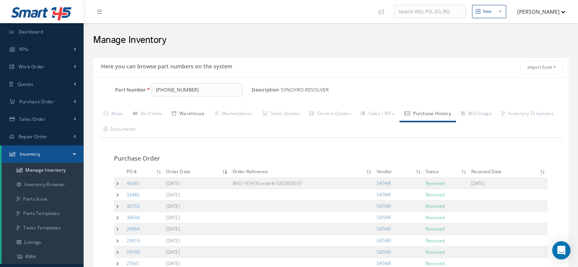
click at [182, 112] on link "Warehouse" at bounding box center [188, 114] width 43 height 16
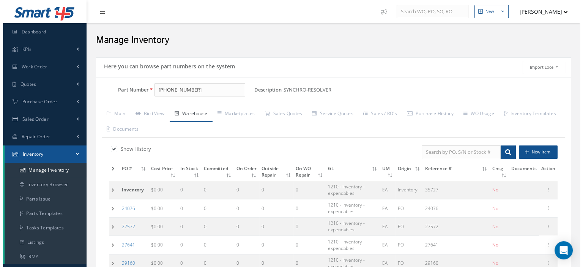
scroll to position [190, 0]
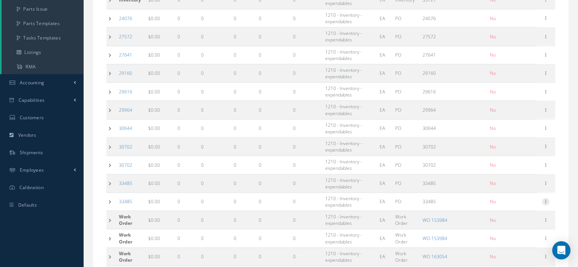
click at [545, 201] on icon at bounding box center [546, 201] width 8 height 6
click at [522, 206] on link "Edit" at bounding box center [510, 207] width 60 height 10
type input "33485"
type input "6362"
type input "0"
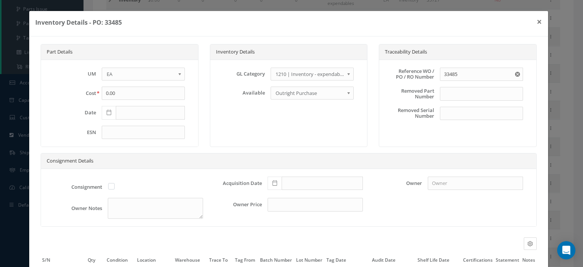
scroll to position [71, 0]
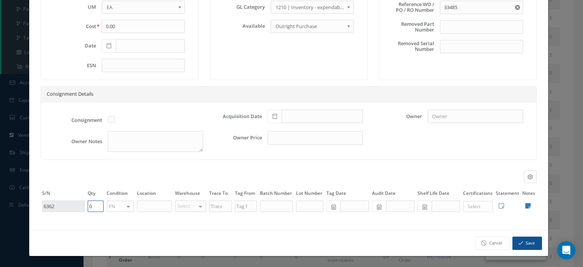
click at [84, 210] on tr "6362 0 FN OH SV RP AR NE FN NS RE FP BER N/A INSP BC No elements found. List is…" at bounding box center [289, 206] width 496 height 13
type input "1"
click at [526, 208] on icon at bounding box center [528, 206] width 5 height 6
type textarea "From Inventory History"
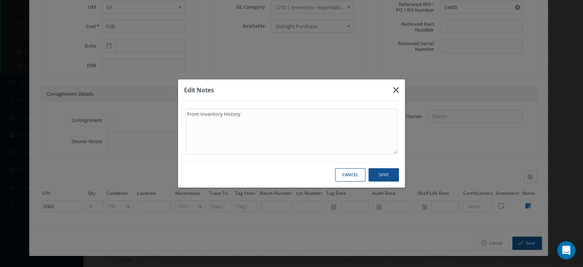
click at [398, 90] on icon "button" at bounding box center [396, 89] width 6 height 9
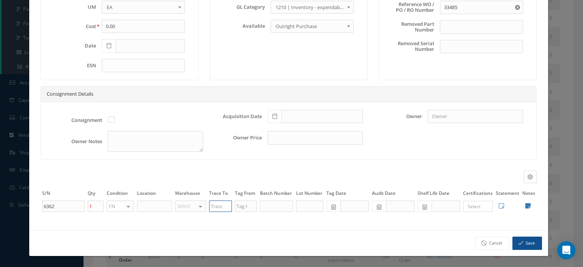
click at [219, 204] on input "text" at bounding box center [220, 206] width 23 height 11
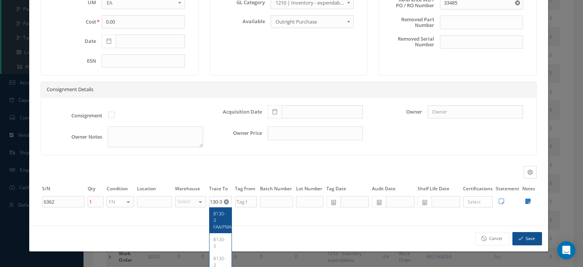
click at [218, 221] on span "8130-3 FAA/PMA" at bounding box center [222, 219] width 18 height 19
type input "8130-3 FAA/PMA"
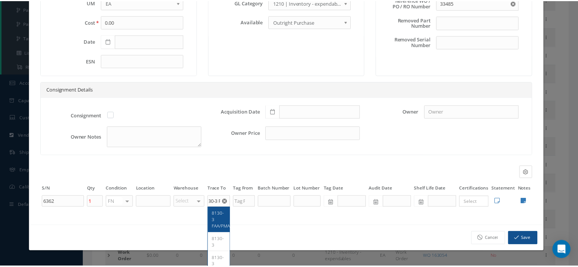
scroll to position [0, 0]
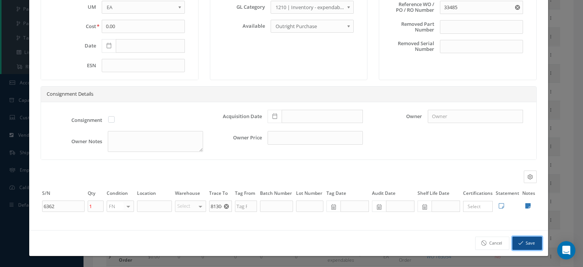
click at [521, 240] on button "Save" at bounding box center [528, 243] width 30 height 13
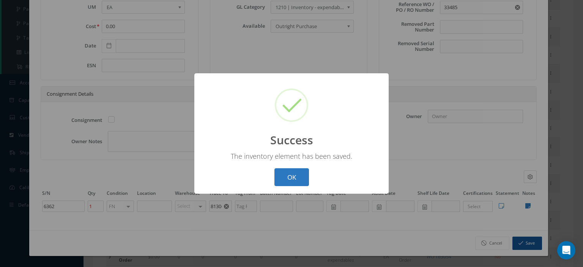
click at [301, 180] on button "OK" at bounding box center [292, 177] width 35 height 18
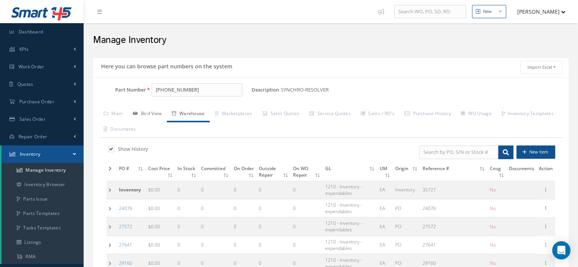
click at [155, 114] on link "Bird View" at bounding box center [147, 114] width 39 height 16
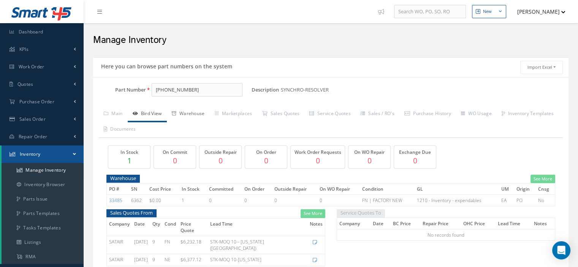
click at [193, 110] on link "Warehouse" at bounding box center [188, 114] width 43 height 16
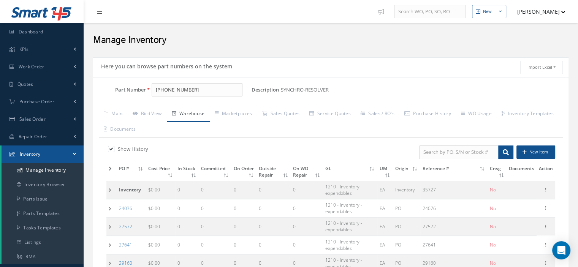
click at [112, 168] on td at bounding box center [111, 172] width 10 height 18
click at [111, 168] on icon at bounding box center [110, 168] width 3 height 5
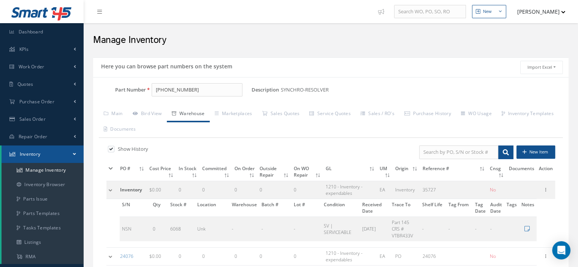
click at [112, 188] on td at bounding box center [111, 190] width 11 height 18
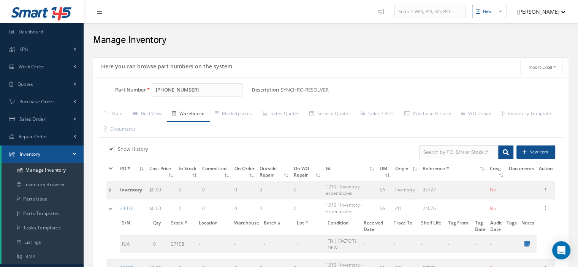
click at [109, 207] on td at bounding box center [111, 208] width 11 height 18
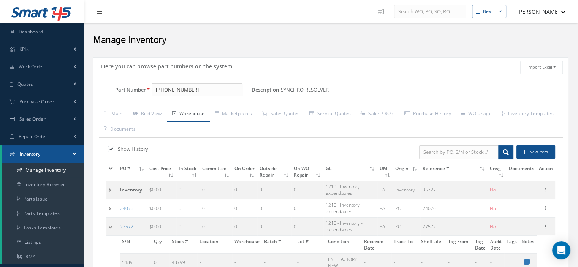
click at [111, 221] on td at bounding box center [111, 227] width 11 height 18
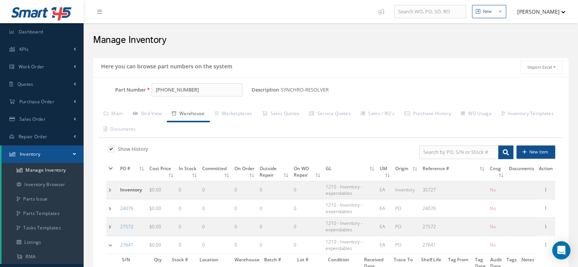
scroll to position [228, 0]
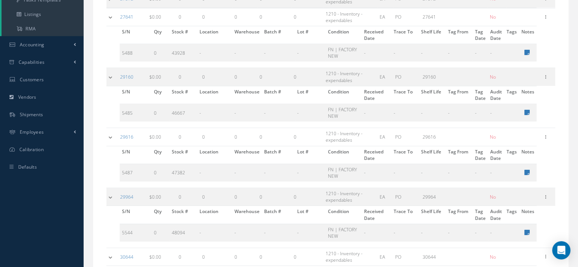
click at [110, 138] on td at bounding box center [111, 137] width 11 height 18
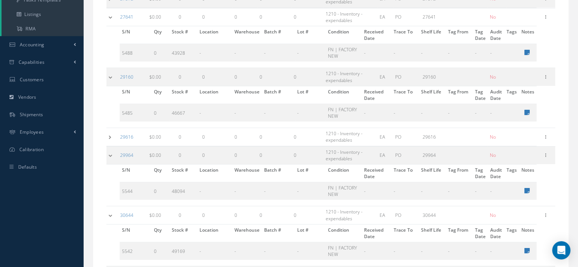
click at [109, 74] on td at bounding box center [111, 77] width 11 height 18
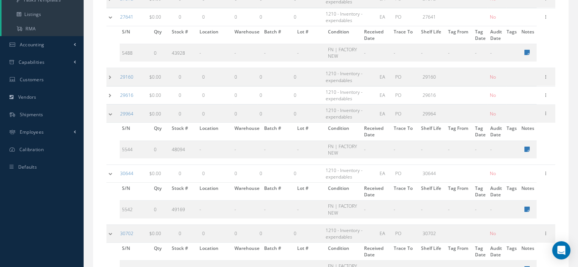
click at [109, 172] on td at bounding box center [111, 173] width 11 height 18
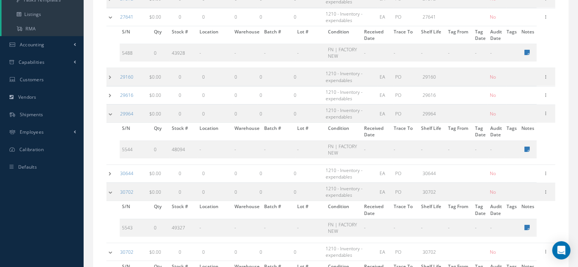
click at [111, 188] on td at bounding box center [111, 192] width 11 height 18
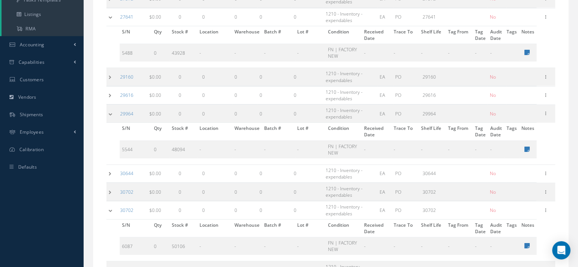
click at [106, 210] on td at bounding box center [111, 210] width 11 height 18
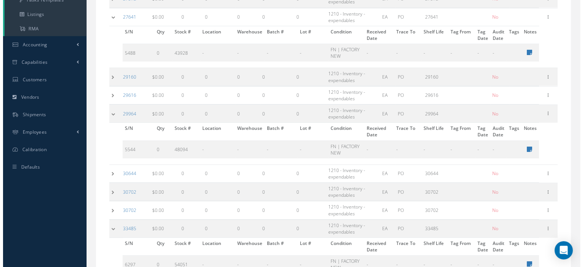
scroll to position [380, 0]
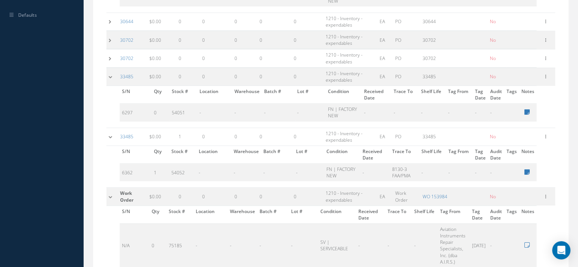
click at [111, 136] on td at bounding box center [111, 137] width 11 height 18
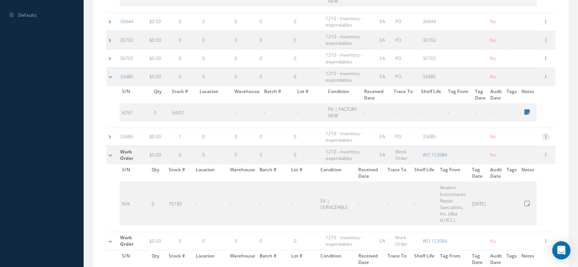
click at [546, 135] on icon at bounding box center [546, 136] width 8 height 6
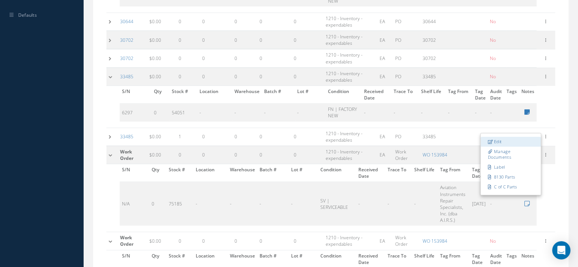
click at [521, 139] on link "Edit" at bounding box center [510, 142] width 60 height 10
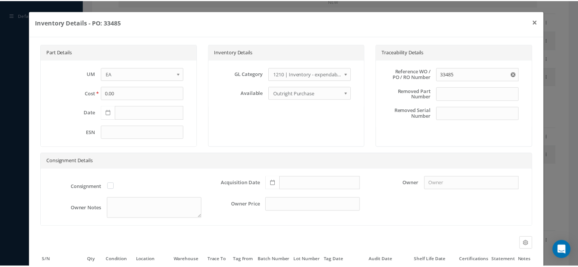
scroll to position [71, 0]
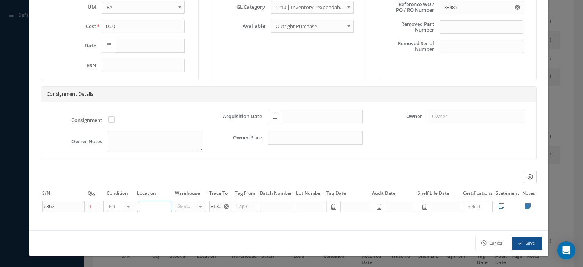
click at [147, 209] on input "text" at bounding box center [154, 206] width 35 height 11
type input "w"
type input "W-1B"
click at [524, 244] on button "Save" at bounding box center [528, 243] width 30 height 13
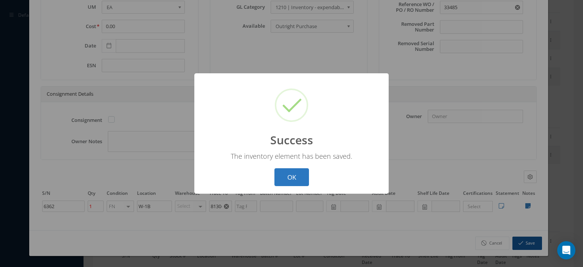
click at [295, 180] on button "OK" at bounding box center [292, 177] width 35 height 18
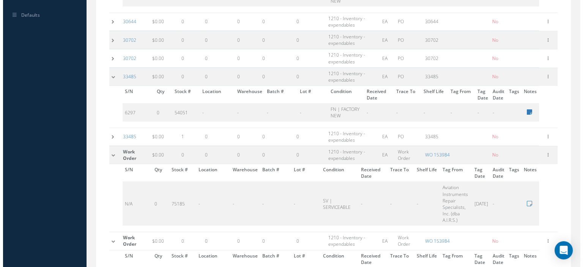
scroll to position [0, 0]
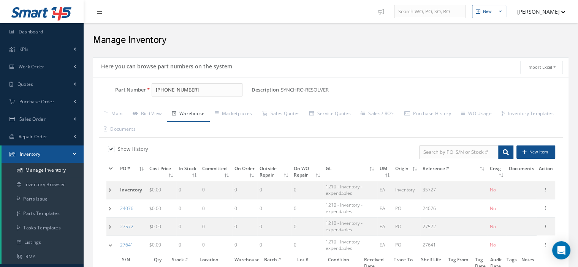
click at [114, 149] on label at bounding box center [115, 148] width 2 height 7
click at [111, 149] on input "checkbox" at bounding box center [110, 149] width 5 height 5
checkbox input "false"
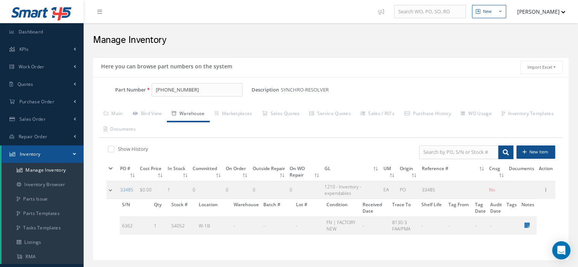
click at [109, 187] on td at bounding box center [111, 190] width 11 height 18
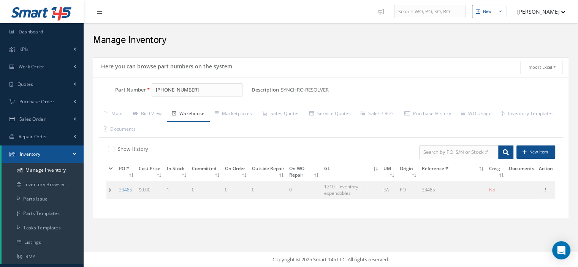
click at [109, 187] on td at bounding box center [111, 190] width 10 height 18
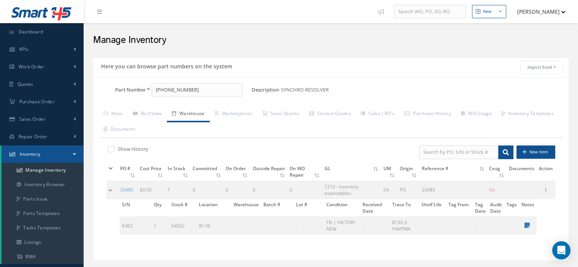
click at [109, 187] on td at bounding box center [111, 190] width 11 height 18
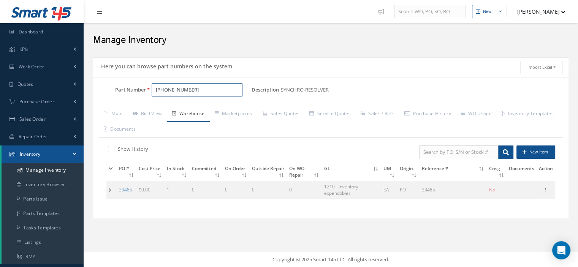
drag, startPoint x: 201, startPoint y: 89, endPoint x: 141, endPoint y: 84, distance: 59.5
click at [141, 84] on div "Part Number 18-2111-01" at bounding box center [172, 90] width 158 height 14
click at [197, 108] on span "9BG410329-00" at bounding box center [188, 109] width 68 height 8
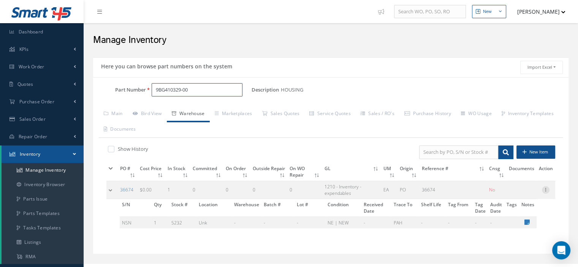
type input "9BG410329-00"
click at [545, 189] on icon at bounding box center [546, 189] width 8 height 6
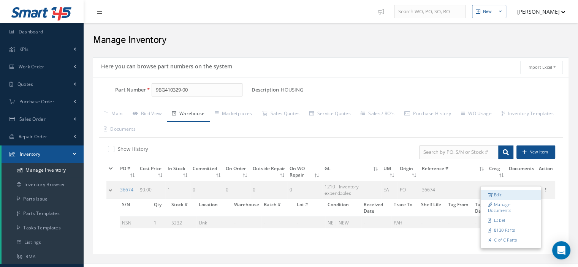
click at [515, 196] on link "Edit" at bounding box center [510, 195] width 60 height 10
type input "11/16/2017"
type input "36674"
type input "NSN"
type input "Unk"
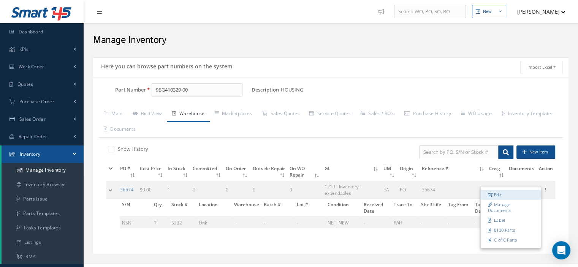
type input "PAH"
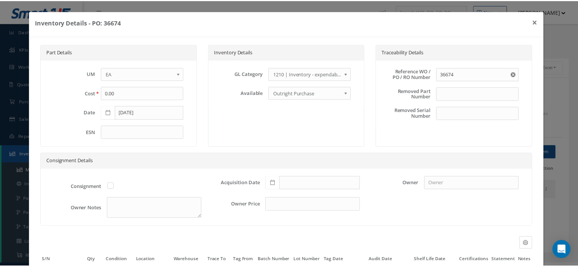
scroll to position [71, 0]
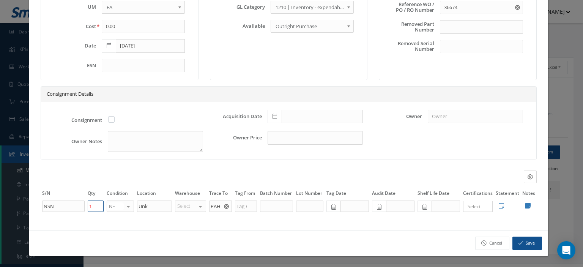
drag, startPoint x: 99, startPoint y: 208, endPoint x: 92, endPoint y: 207, distance: 7.2
click at [92, 207] on input "1" at bounding box center [96, 206] width 16 height 11
type input "0"
click at [520, 246] on button "Save" at bounding box center [528, 243] width 30 height 13
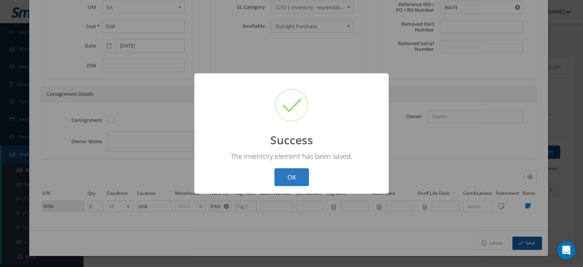
click at [295, 172] on button "OK" at bounding box center [292, 177] width 35 height 18
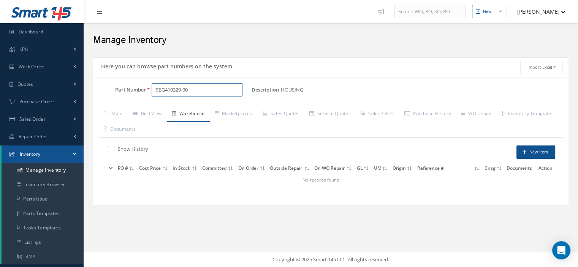
drag, startPoint x: 201, startPoint y: 92, endPoint x: 145, endPoint y: 88, distance: 56.0
click at [145, 88] on div "Part Number 9BG410329-00" at bounding box center [172, 90] width 158 height 14
click at [164, 107] on span "2555004" at bounding box center [188, 109] width 68 height 8
type input "2555004"
click at [161, 114] on link "Bird View" at bounding box center [147, 114] width 39 height 16
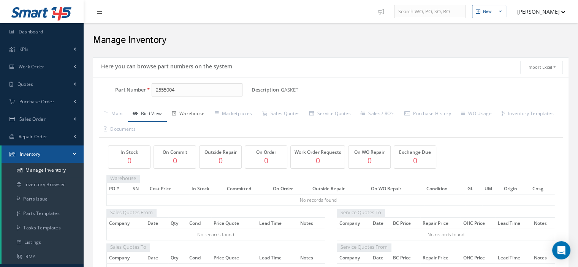
click at [199, 112] on link "Warehouse" at bounding box center [188, 114] width 43 height 16
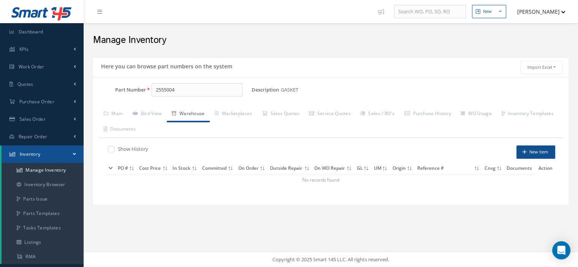
click at [114, 148] on label at bounding box center [115, 148] width 2 height 7
click at [111, 148] on input "checkbox" at bounding box center [110, 149] width 5 height 5
checkbox input "true"
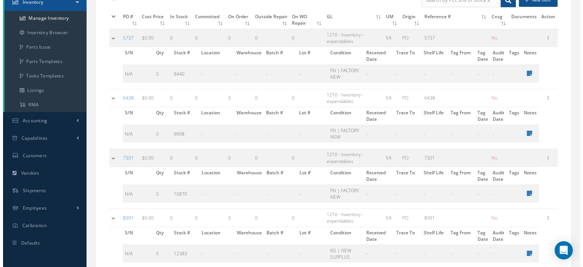
scroll to position [256, 0]
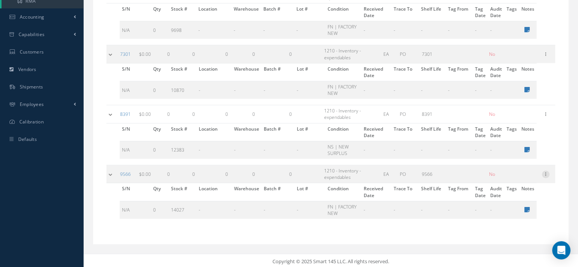
click at [524, 209] on icon at bounding box center [526, 210] width 5 height 6
click at [0, 0] on div "Edit Notes Cancel Save" at bounding box center [0, 0] width 0 height 0
click at [544, 173] on td "Edit Manage Documents Label 8130 Parts C of C Parts" at bounding box center [545, 174] width 19 height 18
click at [545, 172] on icon at bounding box center [546, 174] width 8 height 6
click at [519, 176] on link "Edit" at bounding box center [510, 179] width 60 height 10
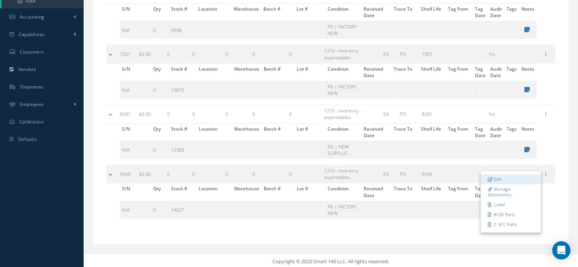
type input "9566"
type input "N/A"
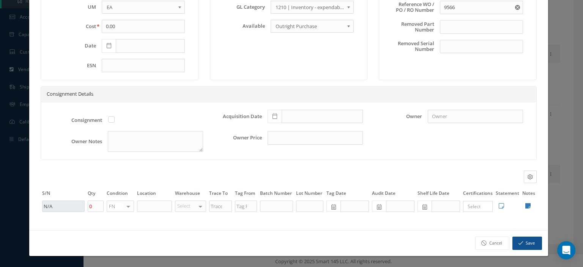
scroll to position [33, 0]
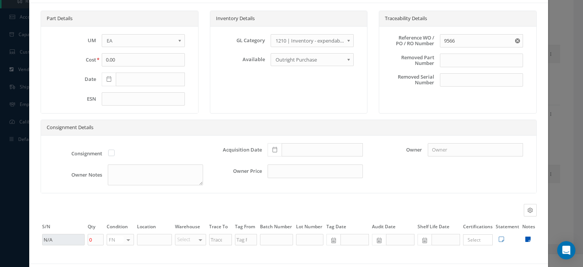
click at [526, 242] on icon at bounding box center [528, 239] width 5 height 6
type textarea "From Inventory History"
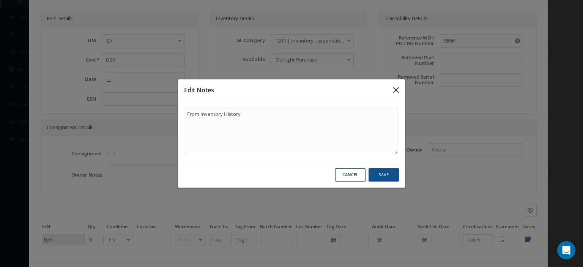
click at [400, 96] on button "button" at bounding box center [396, 89] width 18 height 21
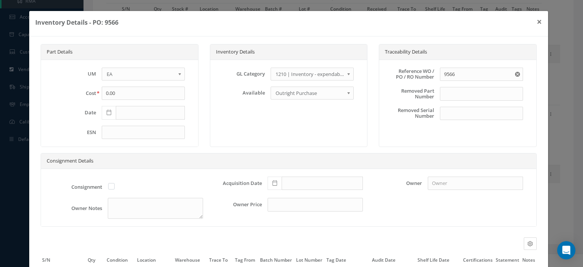
scroll to position [71, 0]
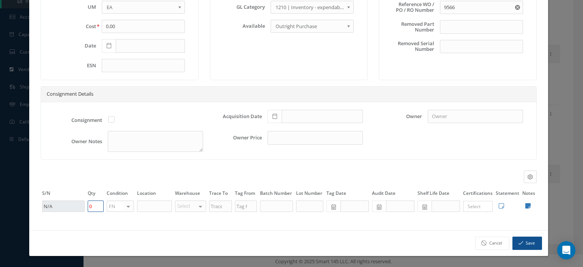
click at [84, 205] on tr "N/A 0 FN OH SV RP AR NE FN NS RE FP BER N/A INSP BC No elements found. List is …" at bounding box center [289, 206] width 496 height 13
type input "17"
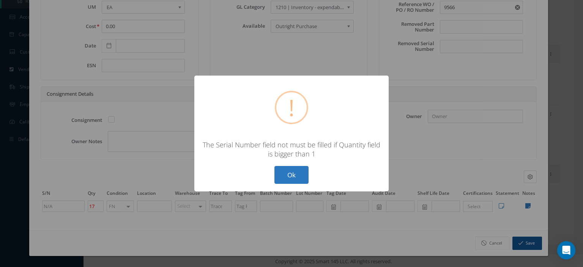
click at [290, 177] on button "Ok" at bounding box center [292, 175] width 34 height 18
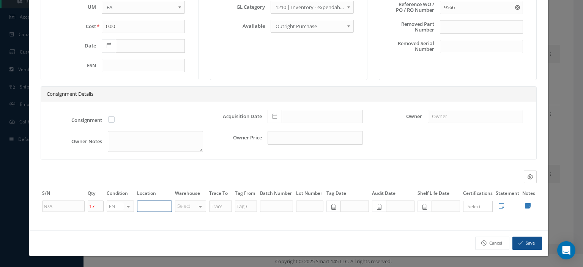
click at [158, 207] on input "text" at bounding box center [154, 206] width 35 height 11
type input "3 Y"
click at [220, 207] on input "text" at bounding box center [220, 206] width 23 height 11
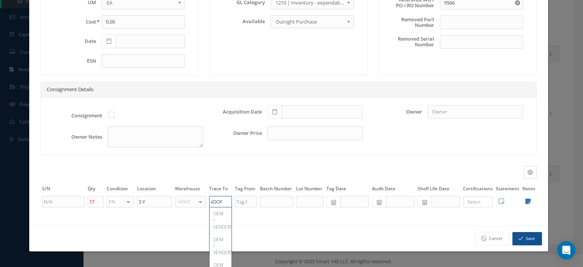
scroll to position [0, 24]
click at [217, 222] on div "OEM / VENDOR" at bounding box center [220, 219] width 14 height 19
type input "OEM / VENDOR"
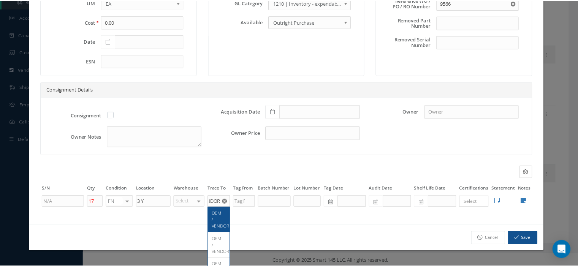
scroll to position [0, 0]
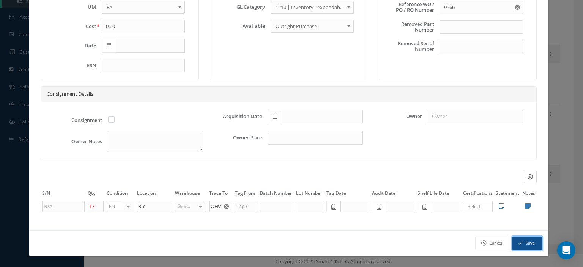
click at [519, 244] on icon "button" at bounding box center [521, 242] width 5 height 5
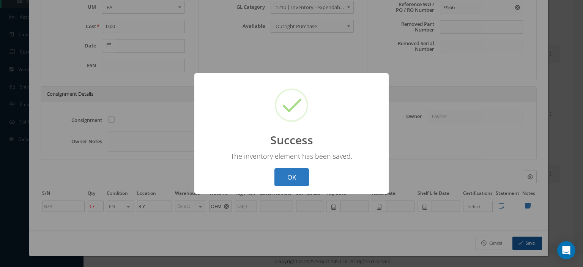
click at [292, 179] on button "OK" at bounding box center [292, 177] width 35 height 18
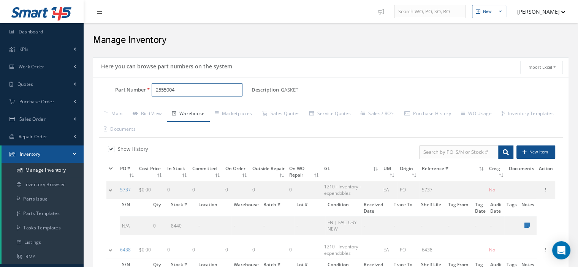
drag, startPoint x: 178, startPoint y: 88, endPoint x: 134, endPoint y: 90, distance: 43.7
click at [134, 90] on div "Part Number 2555004" at bounding box center [172, 90] width 158 height 14
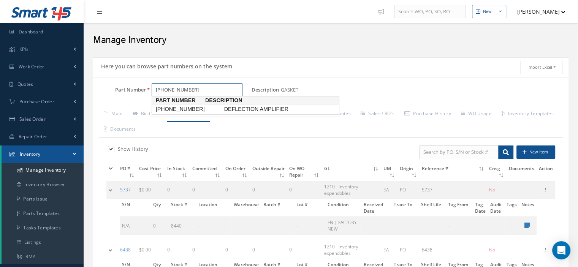
click at [178, 108] on span "[PHONE_NUMBER]" at bounding box center [188, 109] width 68 height 8
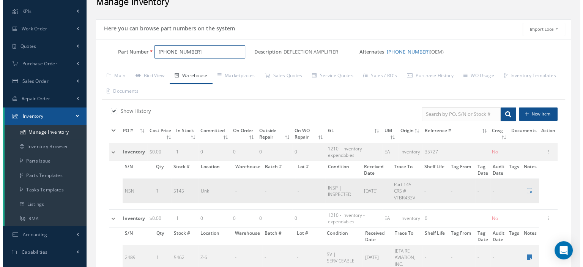
scroll to position [114, 0]
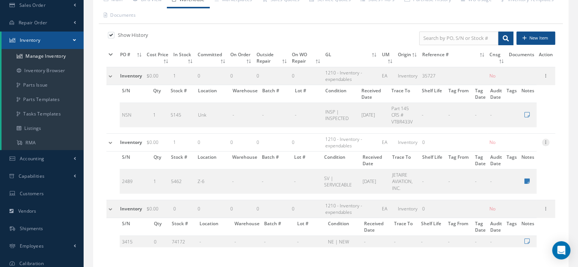
type input "[PHONE_NUMBER]"
click at [545, 141] on icon at bounding box center [546, 142] width 8 height 6
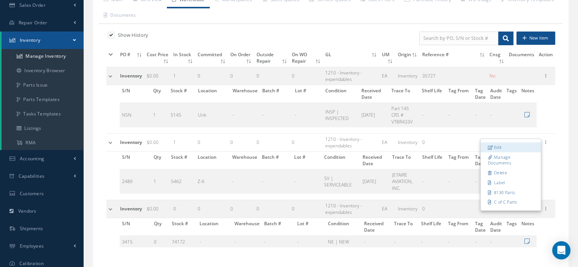
click at [518, 146] on link "Edit" at bounding box center [510, 147] width 60 height 10
type input "[DATE]"
type input "0"
type input "2489"
type input "1"
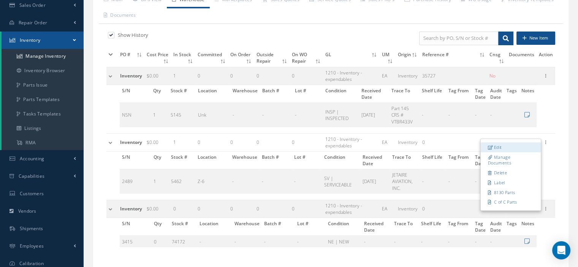
type input "Z-6"
type input "JETAIRE AVIATION, INC."
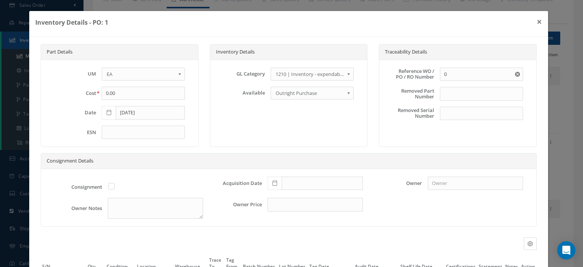
scroll to position [71, 0]
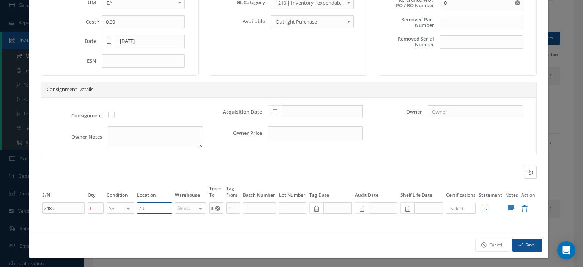
click at [149, 208] on input "Z-6" at bounding box center [154, 207] width 35 height 11
type input "Z-5"
click at [216, 209] on use "Reset" at bounding box center [217, 208] width 5 height 5
click at [216, 209] on input "text" at bounding box center [216, 207] width 14 height 11
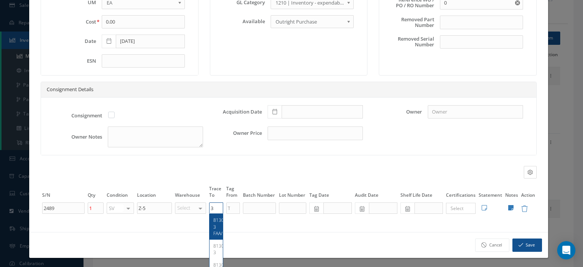
type input "8130-3"
click at [527, 244] on button "Save" at bounding box center [528, 244] width 30 height 13
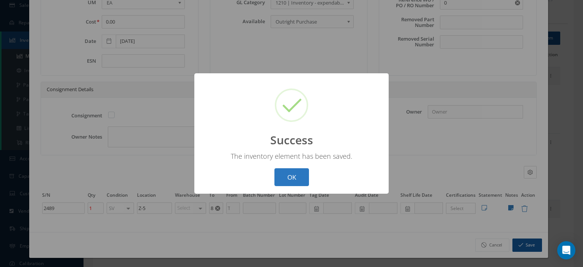
click at [284, 180] on button "OK" at bounding box center [292, 177] width 35 height 18
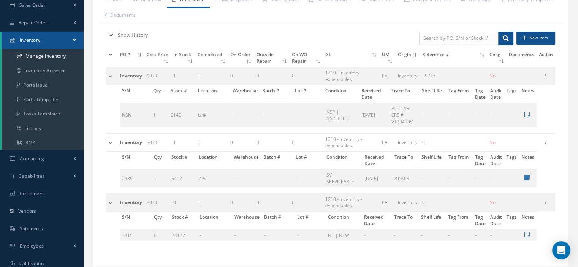
click at [114, 35] on label at bounding box center [115, 35] width 2 height 7
click at [110, 35] on input "checkbox" at bounding box center [110, 35] width 5 height 5
checkbox input "false"
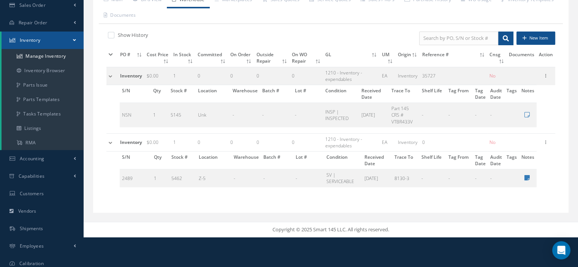
click at [111, 141] on td at bounding box center [111, 142] width 11 height 18
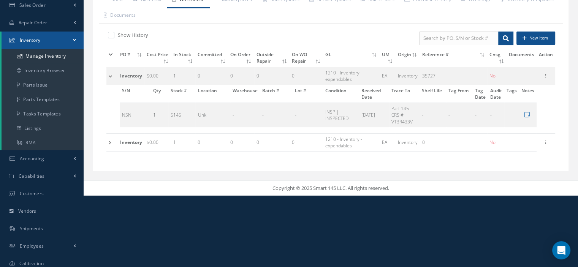
click at [111, 141] on td at bounding box center [111, 142] width 11 height 18
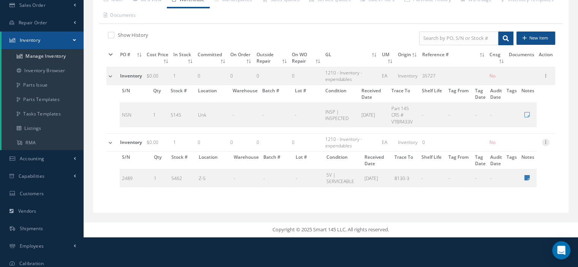
click at [545, 142] on icon at bounding box center [546, 142] width 8 height 6
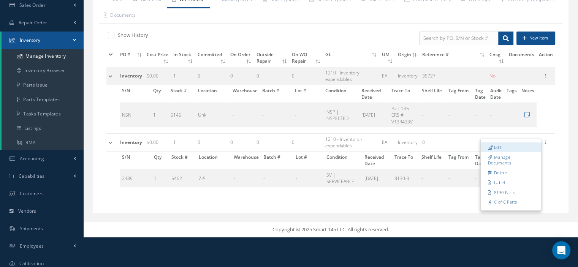
click at [524, 145] on link "Edit" at bounding box center [510, 147] width 60 height 10
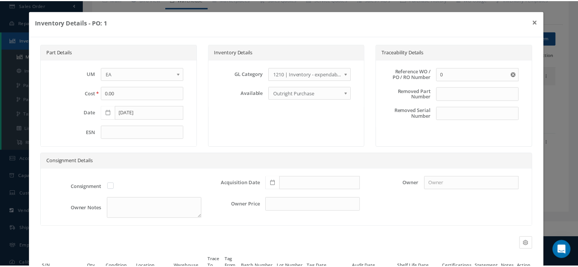
scroll to position [71, 0]
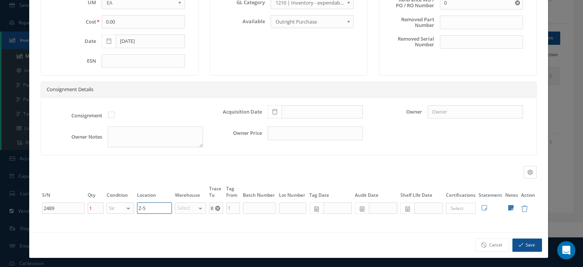
click at [147, 208] on input "Z-5" at bounding box center [154, 207] width 35 height 11
type input "Z-4"
click at [527, 246] on button "Save" at bounding box center [528, 244] width 30 height 13
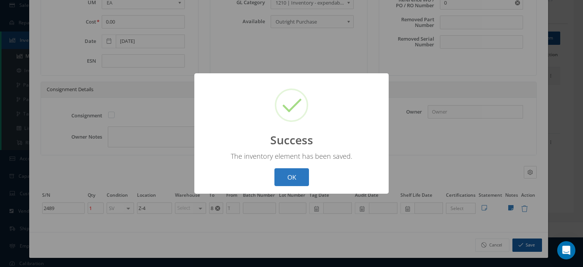
click at [295, 180] on button "OK" at bounding box center [292, 177] width 35 height 18
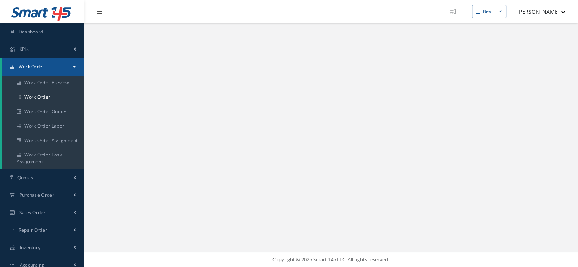
select select "25"
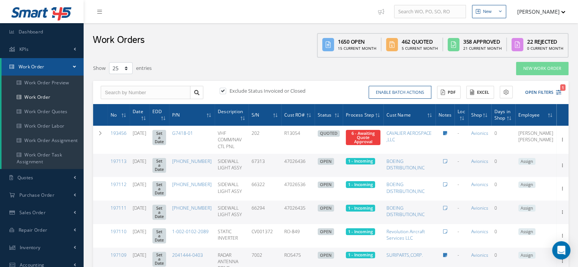
click at [76, 66] on span at bounding box center [74, 66] width 3 height 6
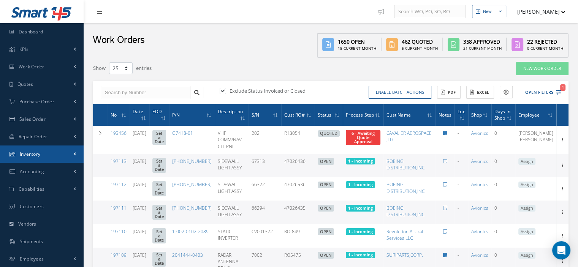
click at [35, 153] on span "Inventory" at bounding box center [30, 154] width 21 height 6
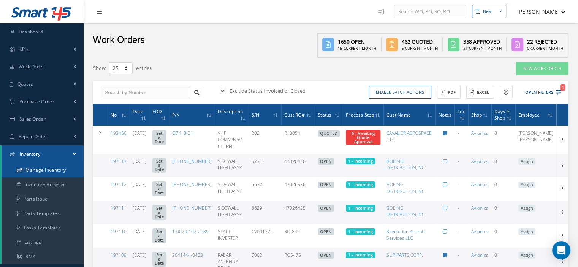
click at [36, 167] on link "Manage Inventory" at bounding box center [43, 170] width 82 height 14
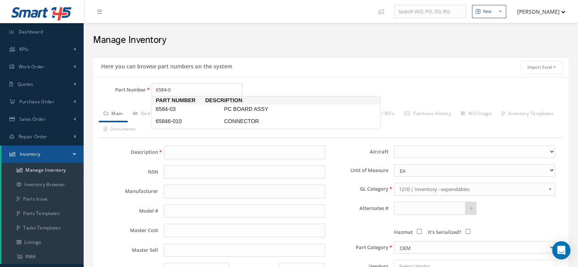
type input "6584-03"
click at [174, 107] on span "6584-03" at bounding box center [188, 109] width 68 height 8
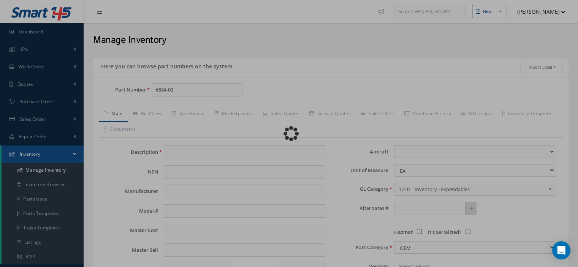
type input "PC BOARD ASSY"
type input "0.00"
select select
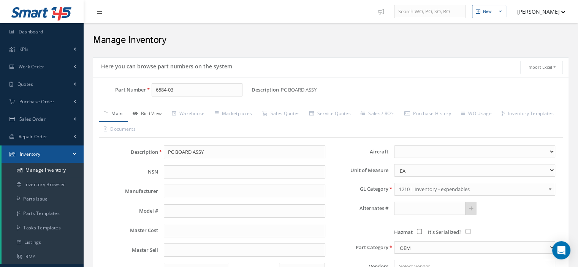
type input "6584-03"
click at [160, 113] on link "Bird View" at bounding box center [147, 114] width 39 height 16
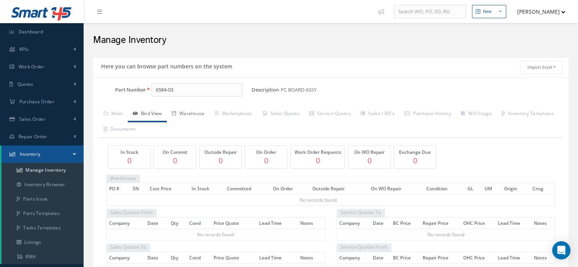
click at [186, 110] on link "Warehouse" at bounding box center [188, 114] width 43 height 16
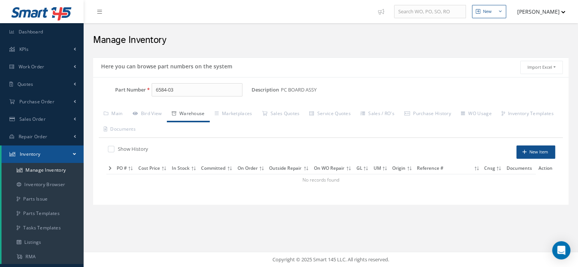
click at [114, 150] on label at bounding box center [115, 148] width 2 height 7
click at [111, 150] on input "checkbox" at bounding box center [110, 149] width 5 height 5
checkbox input "true"
click at [182, 90] on input "6584-03" at bounding box center [197, 90] width 91 height 14
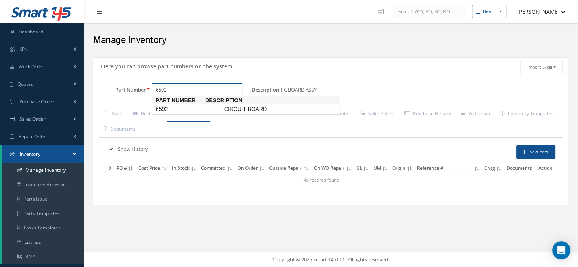
click at [181, 111] on span "6592" at bounding box center [188, 109] width 68 height 8
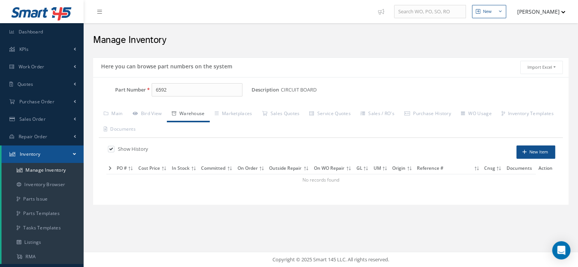
click at [109, 166] on icon at bounding box center [110, 168] width 3 height 5
click at [109, 166] on icon at bounding box center [111, 168] width 4 height 5
drag, startPoint x: 171, startPoint y: 92, endPoint x: 154, endPoint y: 93, distance: 16.7
click at [154, 93] on input "6592" at bounding box center [197, 90] width 91 height 14
type input "6588"
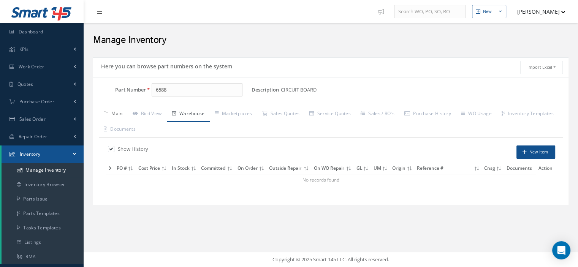
click at [122, 112] on link "Main" at bounding box center [113, 114] width 29 height 16
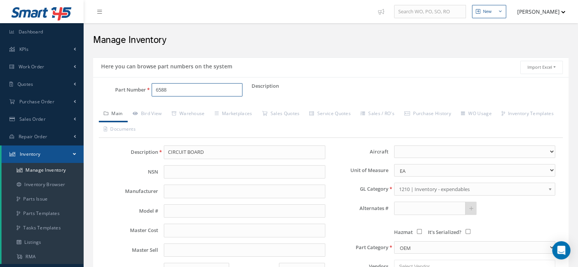
drag, startPoint x: 176, startPoint y: 85, endPoint x: 155, endPoint y: 91, distance: 21.6
click at [155, 91] on input "6588" at bounding box center [197, 90] width 91 height 14
click at [169, 108] on span "JPM182" at bounding box center [188, 109] width 68 height 8
type input "JPM182"
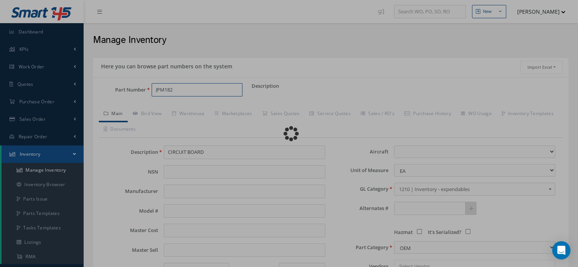
type input "MICROSWITCH"
type input "[PERSON_NAME]"
type input "165.94"
select select
type textarea "FOR P/N 211C223-175 &321 &301 &520 & 326 & 516 & 209"
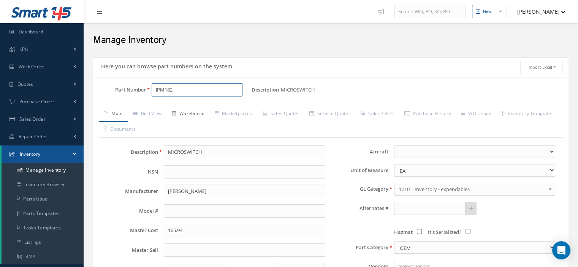
type input "JPM182"
click at [188, 113] on link "Warehouse" at bounding box center [188, 114] width 43 height 16
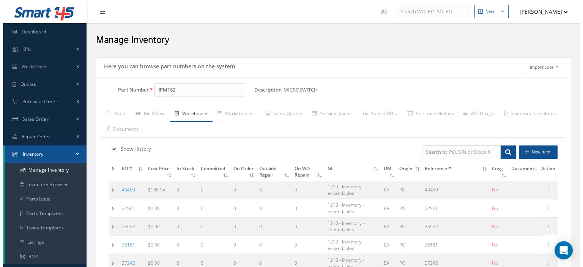
scroll to position [76, 0]
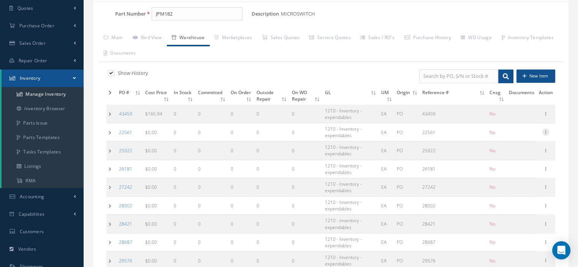
click at [546, 132] on icon at bounding box center [546, 131] width 8 height 6
click at [524, 133] on link "Edit" at bounding box center [510, 137] width 60 height 10
type input "0.00"
type input "22561"
checkbox input "false"
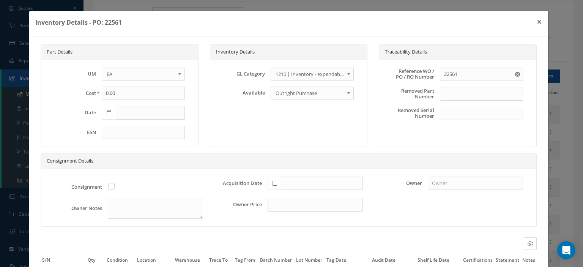
scroll to position [71, 0]
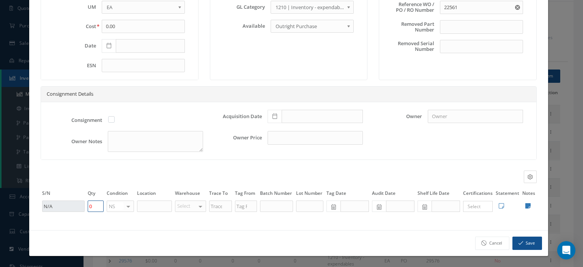
drag, startPoint x: 96, startPoint y: 203, endPoint x: 87, endPoint y: 205, distance: 9.1
click at [88, 205] on input "0" at bounding box center [96, 206] width 16 height 11
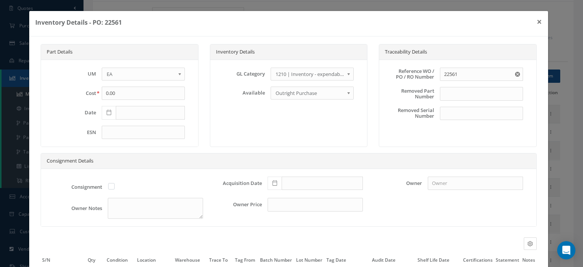
type input "1"
drag, startPoint x: 124, startPoint y: 22, endPoint x: 114, endPoint y: 28, distance: 11.9
click at [114, 28] on div "Inventory Details - PO: 22561 ×" at bounding box center [288, 23] width 519 height 25
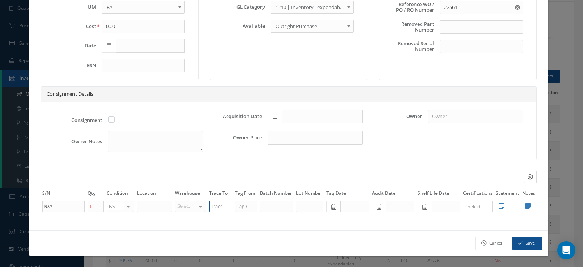
click at [215, 206] on input "text" at bounding box center [220, 206] width 23 height 11
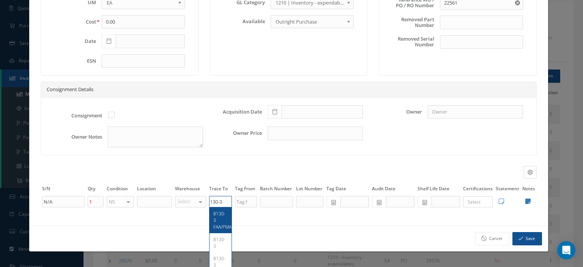
type input "8130-3"
click at [145, 204] on input "text" at bounding box center [154, 201] width 35 height 11
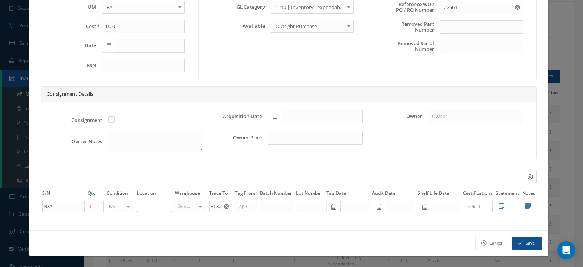
type input "3K"
click at [519, 241] on icon "button" at bounding box center [521, 242] width 5 height 5
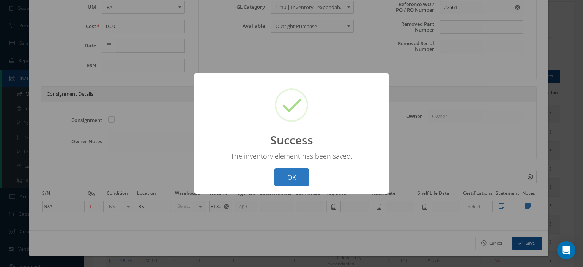
click at [290, 172] on button "OK" at bounding box center [292, 177] width 35 height 18
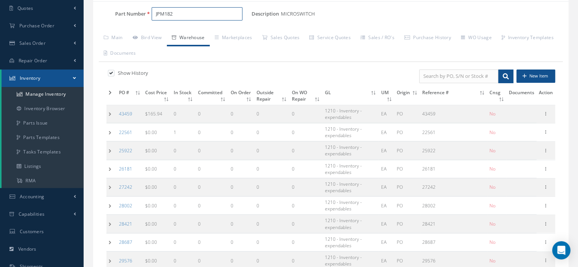
drag, startPoint x: 207, startPoint y: 10, endPoint x: 147, endPoint y: 15, distance: 60.2
click at [147, 15] on div "JPM182" at bounding box center [199, 14] width 106 height 14
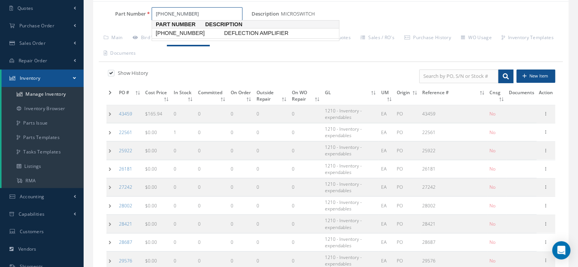
click at [173, 30] on span "[PHONE_NUMBER]" at bounding box center [188, 33] width 68 height 8
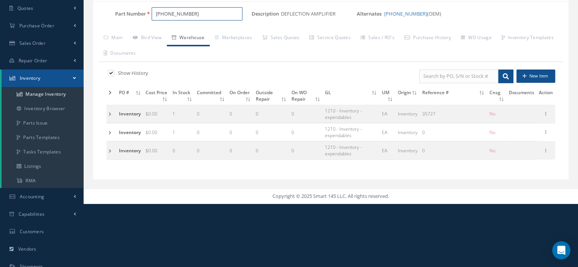
type input "[PHONE_NUMBER]"
click at [113, 133] on td at bounding box center [111, 132] width 10 height 18
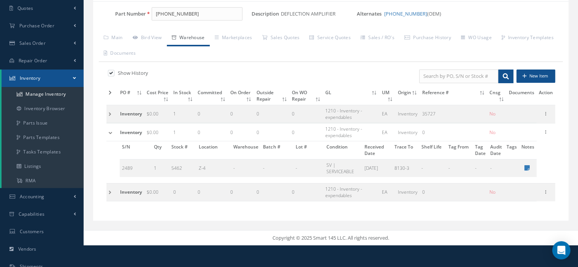
click at [113, 133] on td at bounding box center [111, 132] width 11 height 18
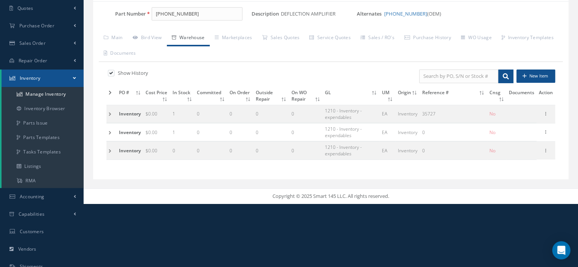
click at [110, 116] on td at bounding box center [111, 114] width 10 height 18
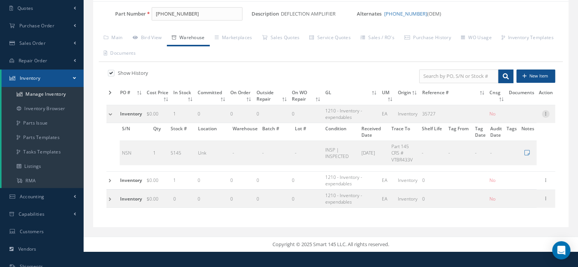
click at [545, 114] on icon at bounding box center [546, 113] width 8 height 6
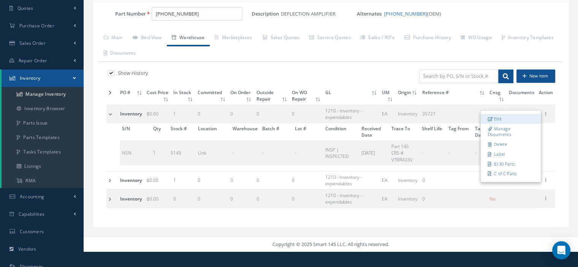
click at [524, 117] on link "Edit" at bounding box center [510, 119] width 60 height 10
type input "[DATE]"
type input "35727"
type input "NSN"
type input "Unk"
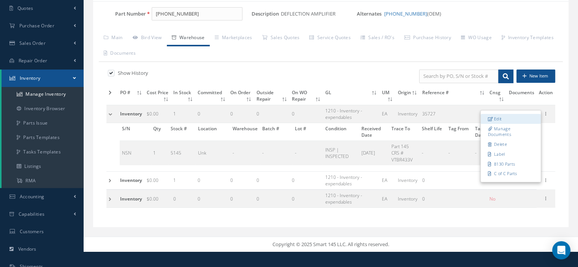
type input "Part 145 CRS # VTBR433V"
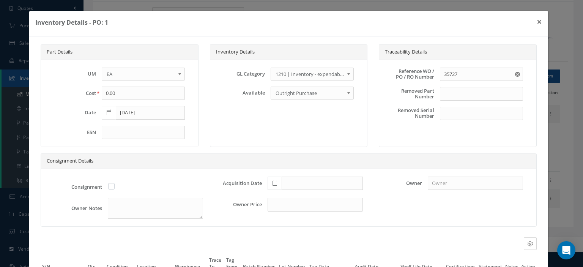
scroll to position [71, 0]
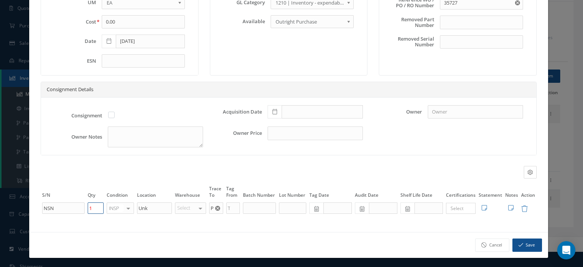
drag, startPoint x: 100, startPoint y: 209, endPoint x: 89, endPoint y: 209, distance: 11.0
click at [89, 209] on input "1" at bounding box center [96, 207] width 16 height 11
type input "0"
click at [524, 245] on button "Save" at bounding box center [528, 244] width 30 height 13
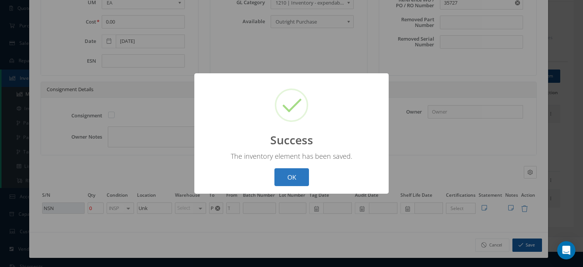
click at [286, 173] on button "OK" at bounding box center [292, 177] width 35 height 18
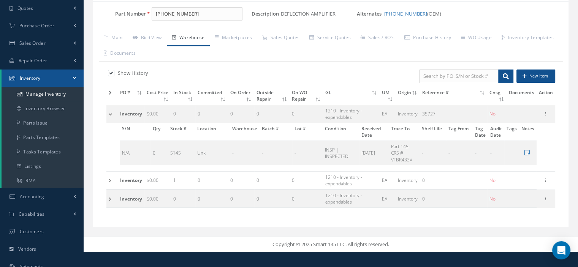
click at [108, 111] on td at bounding box center [111, 114] width 11 height 18
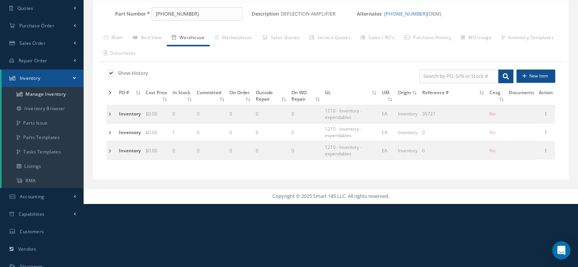
click at [114, 74] on label at bounding box center [115, 72] width 2 height 7
click at [109, 74] on input "checkbox" at bounding box center [110, 73] width 5 height 5
checkbox input "false"
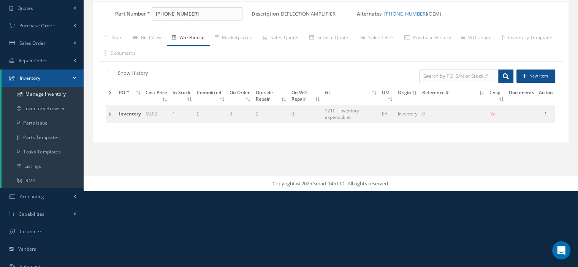
click at [109, 113] on td at bounding box center [111, 114] width 10 height 18
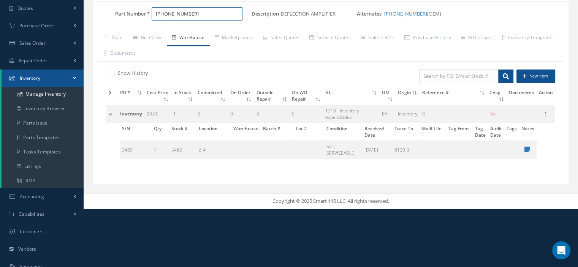
drag, startPoint x: 154, startPoint y: 16, endPoint x: 107, endPoint y: 28, distance: 48.3
click at [107, 28] on div "Part Number [PHONE_NUMBER] Description DEFLECTION AMPLIFIER Alternates [PHONE_N…" at bounding box center [330, 92] width 475 height 171
click at [116, 38] on link "Main" at bounding box center [113, 38] width 29 height 16
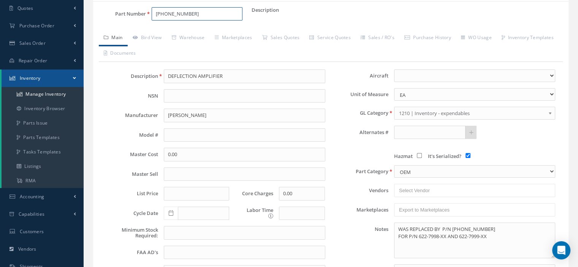
click at [175, 14] on input "[PHONE_NUMBER]" at bounding box center [197, 14] width 91 height 14
click at [203, 12] on input "[PHONE_NUMBER]" at bounding box center [197, 14] width 91 height 14
click at [194, 32] on span "[PHONE_NUMBER]" at bounding box center [188, 33] width 68 height 8
type input "[PHONE_NUMBER]"
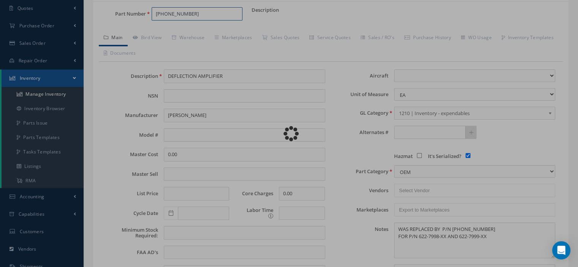
type input "BACKPLATE ASSY."
type input "N/A"
select select
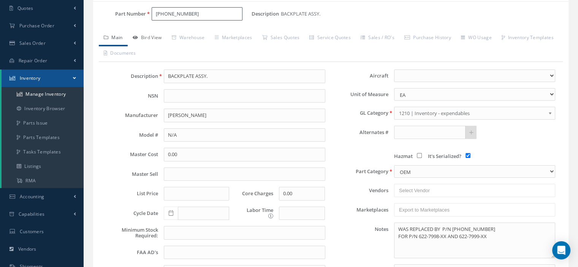
type input "[PHONE_NUMBER]"
click at [156, 38] on link "Bird View" at bounding box center [147, 38] width 39 height 16
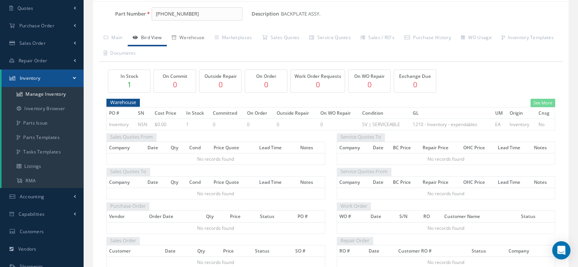
click at [190, 41] on link "Warehouse" at bounding box center [188, 38] width 43 height 16
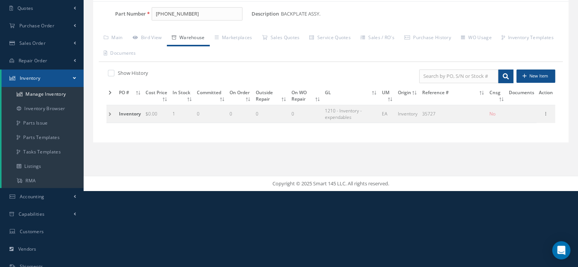
click at [106, 114] on td at bounding box center [111, 114] width 10 height 18
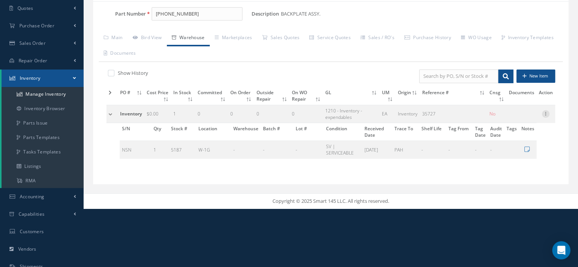
click at [545, 115] on div at bounding box center [546, 114] width 8 height 8
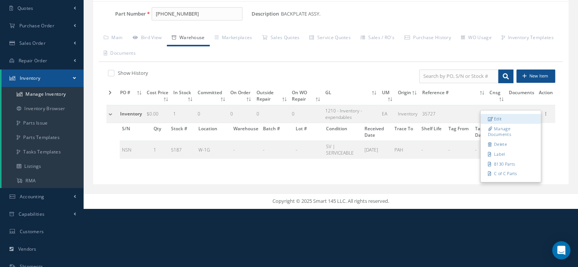
click at [514, 120] on link "Edit" at bounding box center [510, 119] width 60 height 10
type input "[DATE]"
type input "1"
type input "W-1G"
type input "PAH"
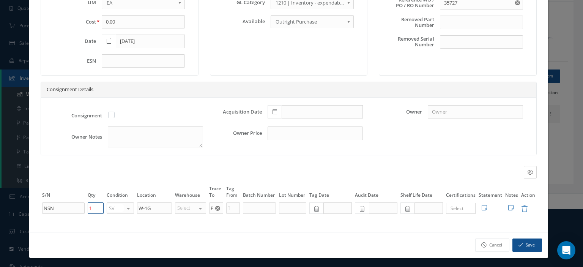
click at [90, 207] on input "1" at bounding box center [96, 207] width 16 height 11
type input "2"
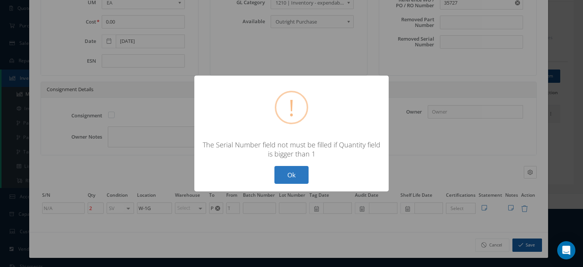
click at [296, 178] on button "Ok" at bounding box center [292, 175] width 34 height 18
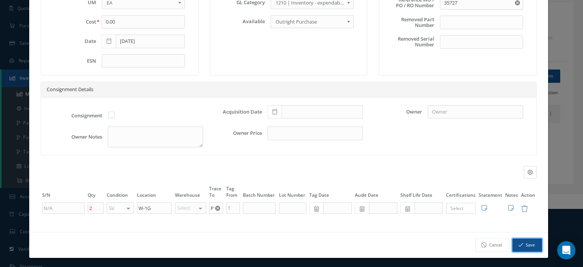
click at [527, 241] on button "Save" at bounding box center [528, 244] width 30 height 13
